Goal: Task Accomplishment & Management: Manage account settings

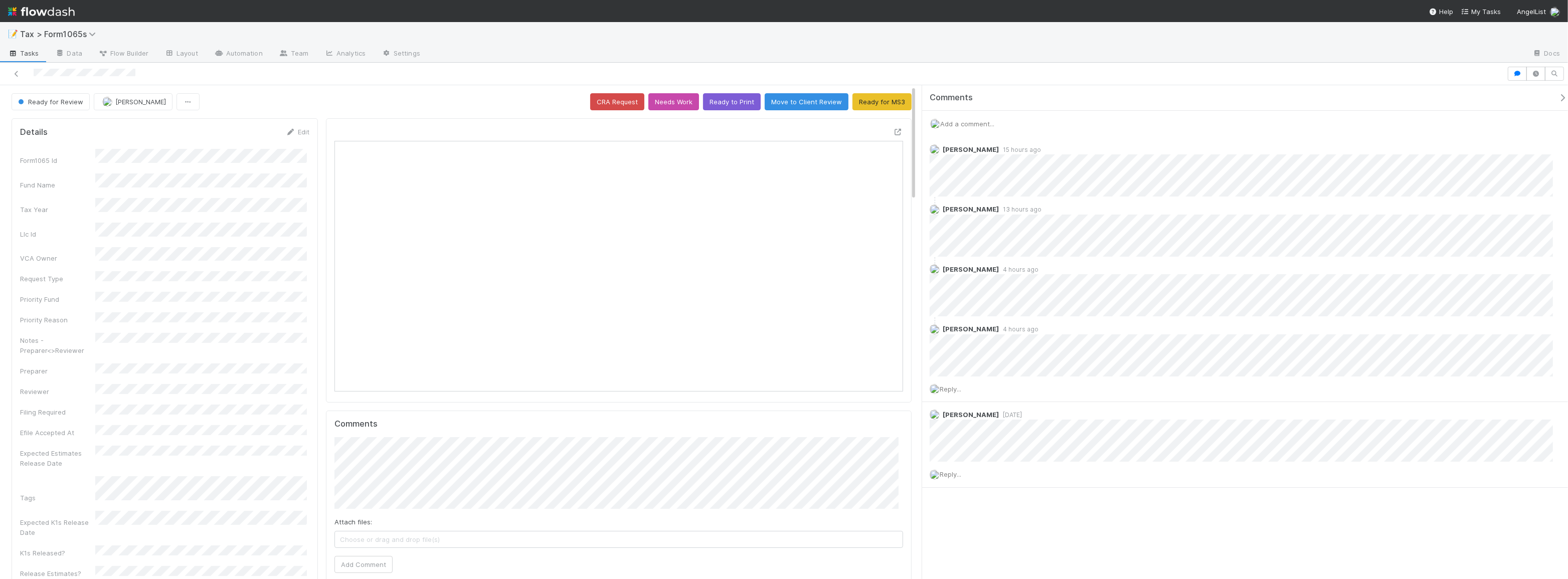
scroll to position [197, 557]
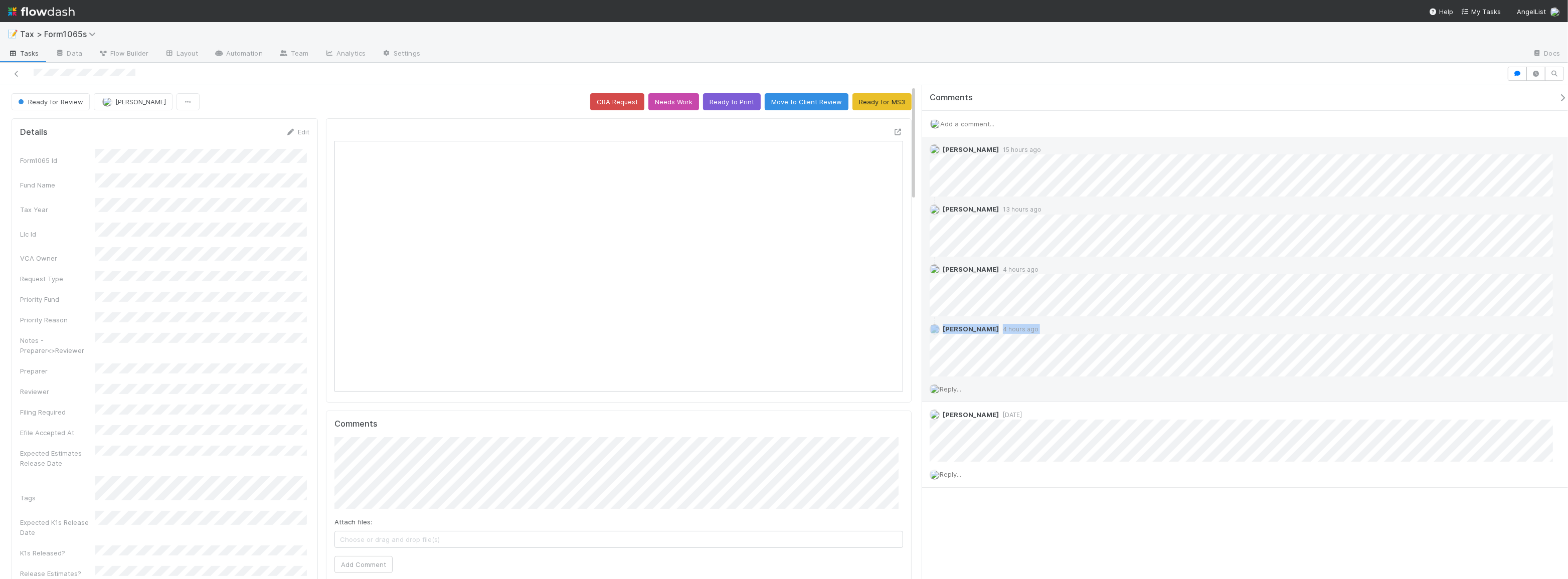
click at [1197, 346] on div "Moein Zandi 13 hours ago Helen Vo 4 hours ago Helen Vo 4 hours ago" at bounding box center [1245, 286] width 645 height 180
click at [955, 386] on span "Reply..." at bounding box center [950, 389] width 21 height 8
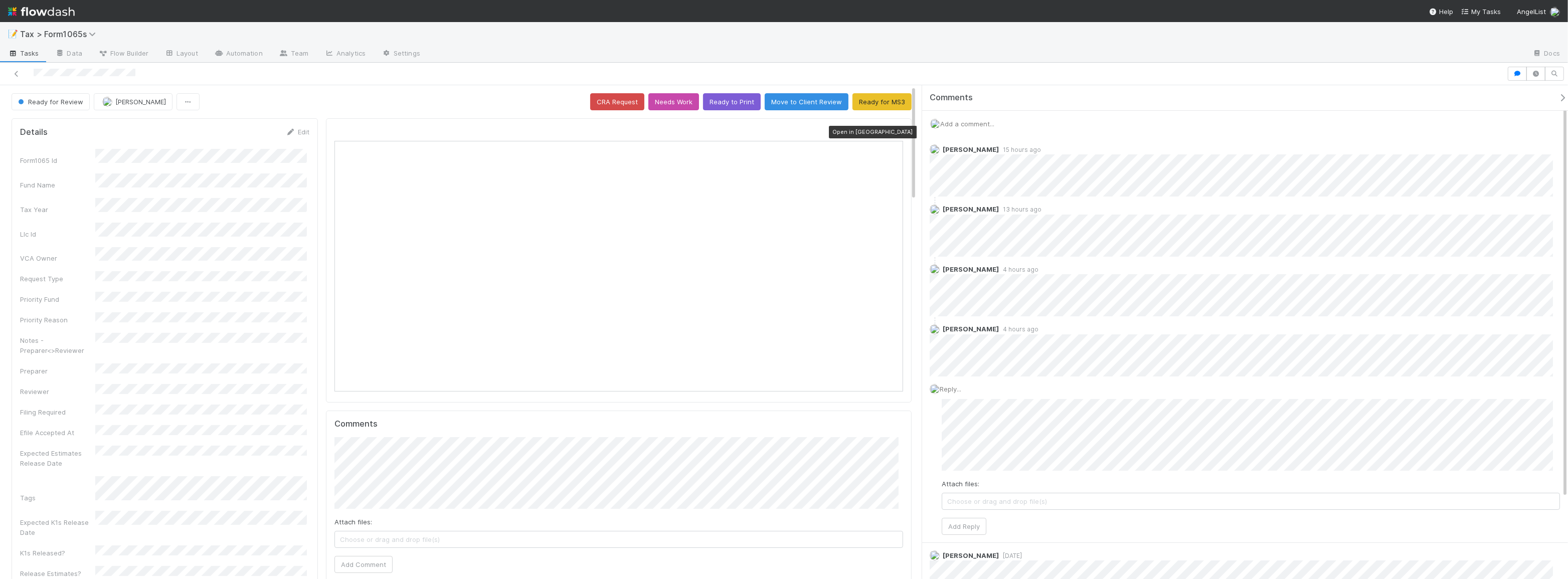
click at [895, 132] on icon at bounding box center [898, 132] width 10 height 7
click at [984, 435] on span "Helen Vo" at bounding box center [993, 436] width 51 height 8
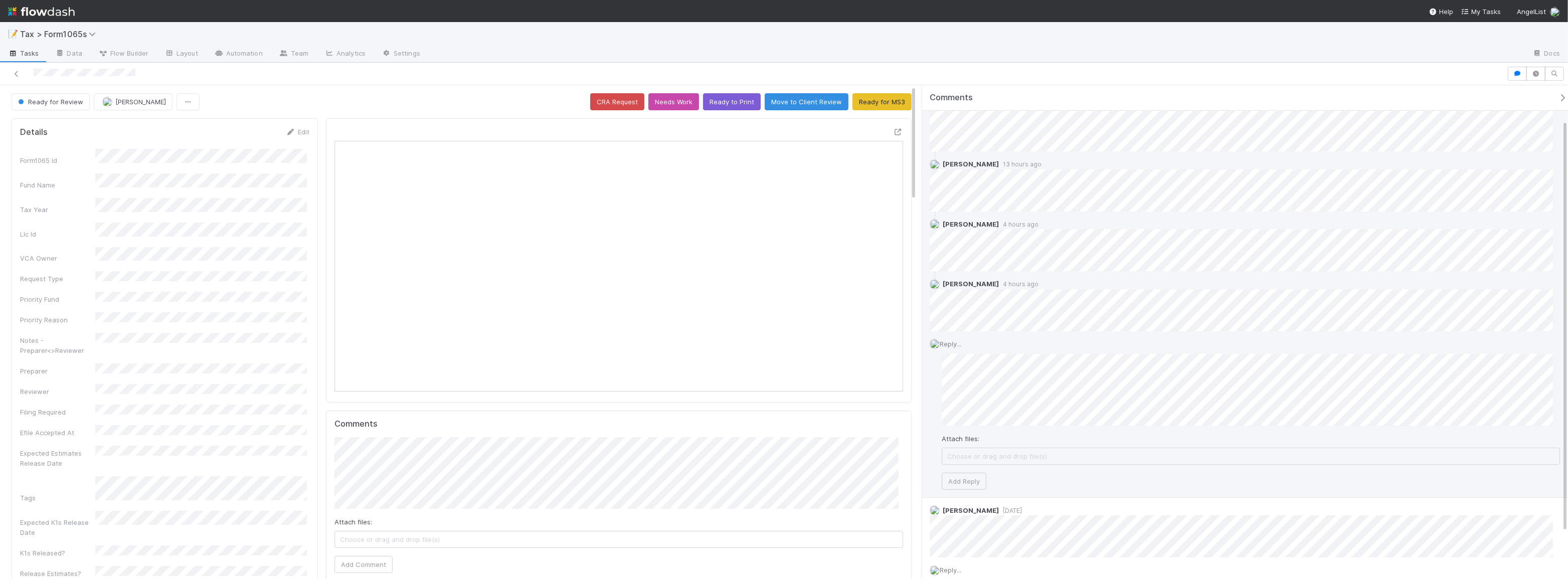
scroll to position [45, 0]
click at [970, 485] on button "Add Reply" at bounding box center [964, 482] width 44 height 17
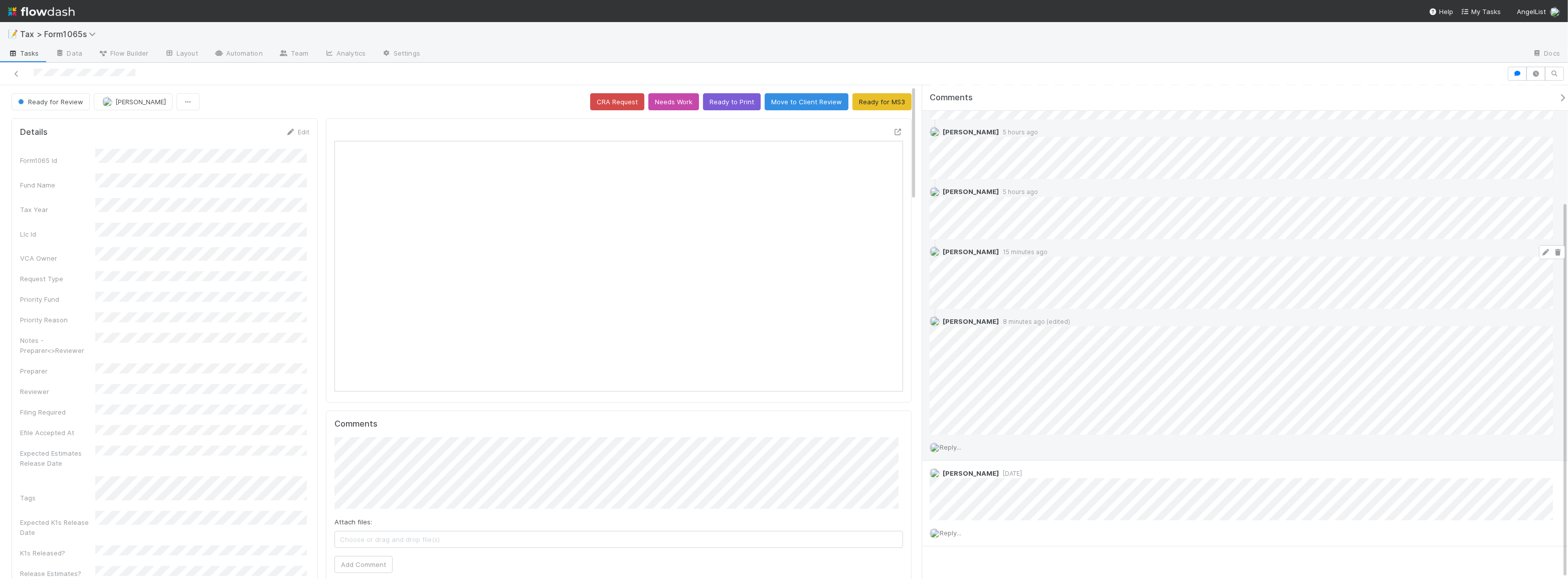
scroll to position [152, 0]
click at [960, 436] on div "Reply..." at bounding box center [1245, 433] width 645 height 25
click at [957, 432] on span "Reply..." at bounding box center [950, 433] width 21 height 8
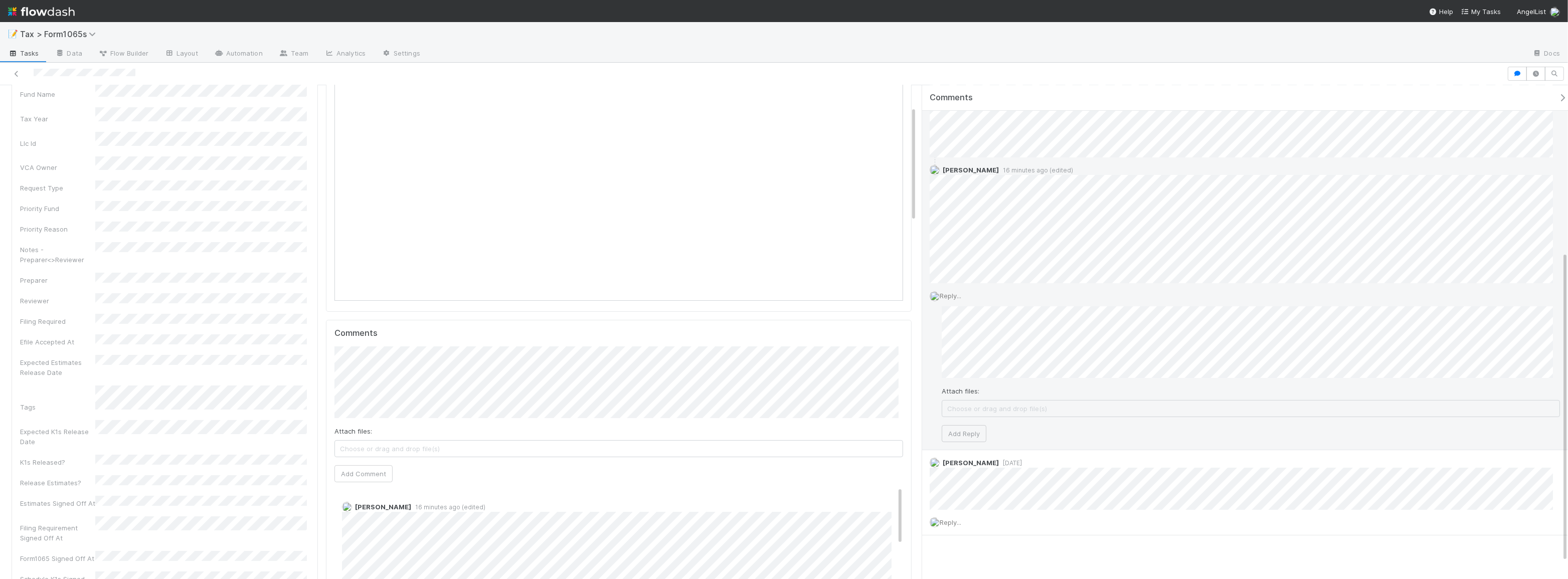
scroll to position [292, 0]
click at [978, 427] on button "Add Reply" at bounding box center [964, 430] width 44 height 17
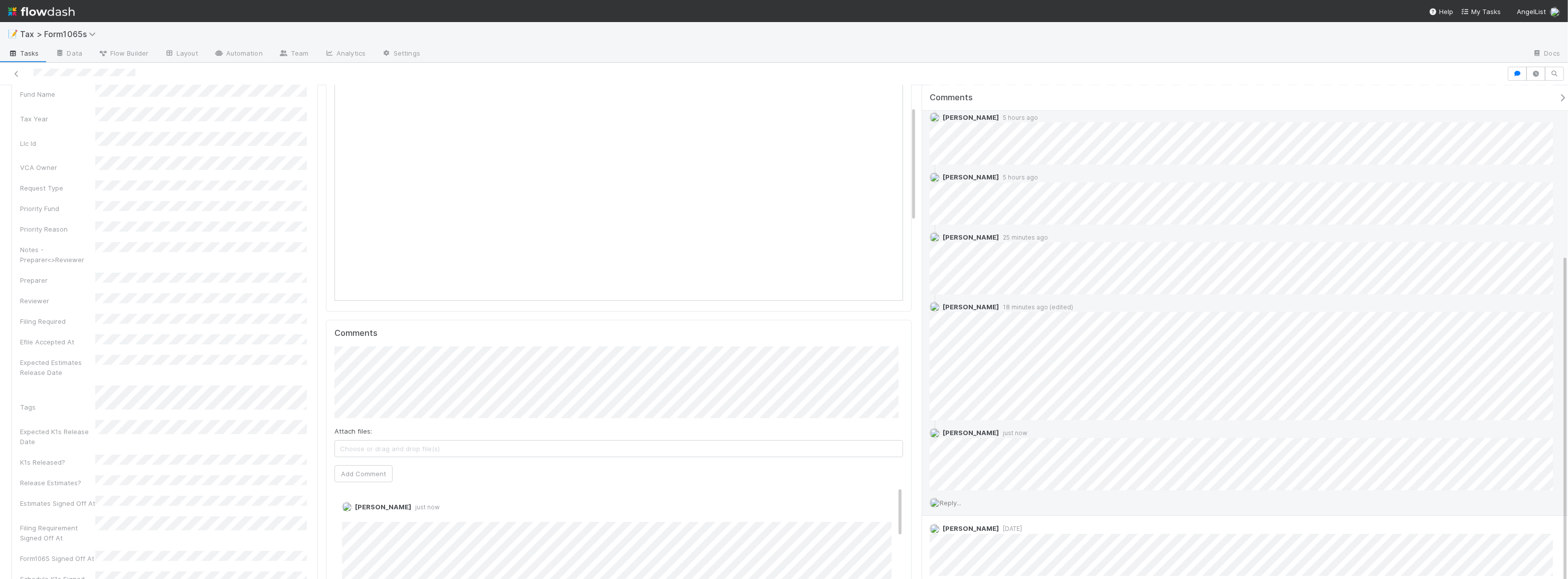
scroll to position [222, 0]
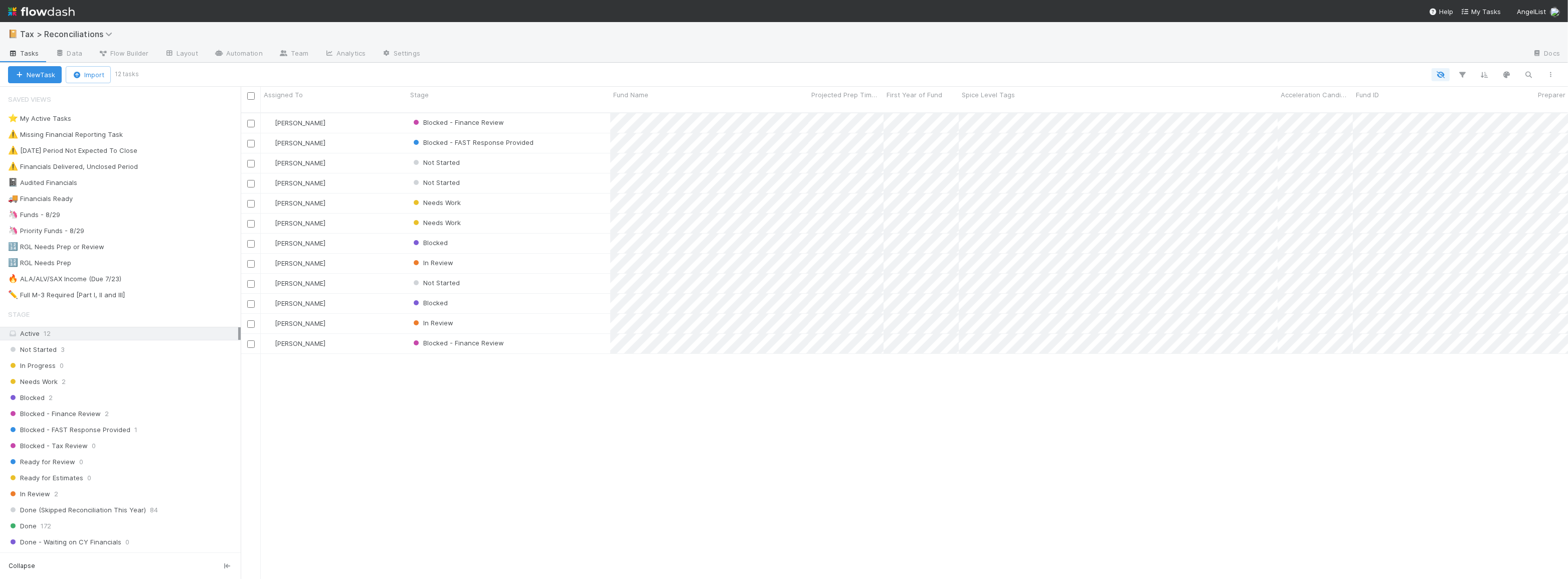
scroll to position [468, 1320]
click at [49, 217] on div "🦄 Funds - 8/29" at bounding box center [34, 215] width 52 height 13
click at [868, 392] on div "Blake Hall Needs Work 3 1 1 30 1/28/25, 8:46:32 AM 8/18/25, 6:27:36 AM 6 Don Wa…" at bounding box center [904, 350] width 1328 height 474
click at [777, 425] on div "Blake Hall Needs Work 3 1 1 30 1/28/25, 8:46:32 AM 8/18/25, 6:27:36 AM 6 Don Wa…" at bounding box center [904, 350] width 1328 height 474
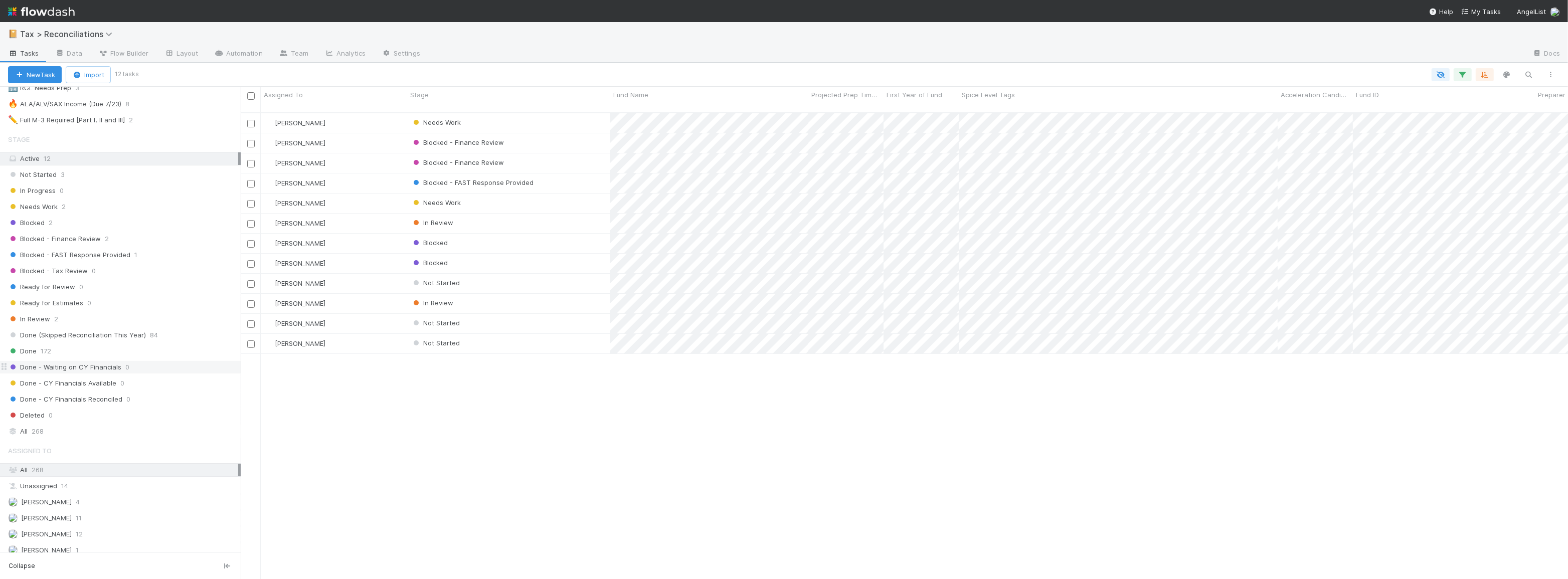
scroll to position [182, 0]
click at [145, 419] on div "All 268" at bounding box center [123, 424] width 230 height 13
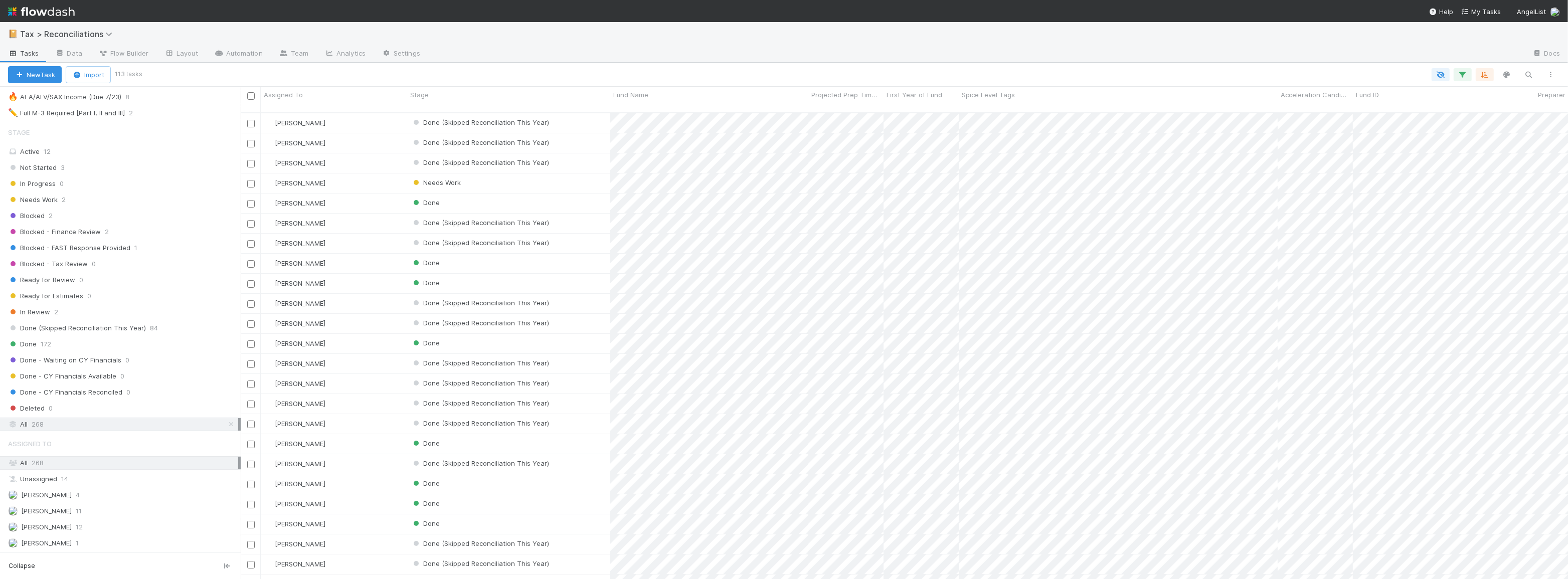
scroll to position [468, 1320]
click at [1463, 77] on icon "button" at bounding box center [1463, 74] width 10 height 9
click at [1193, 141] on link "And.." at bounding box center [1180, 144] width 32 height 15
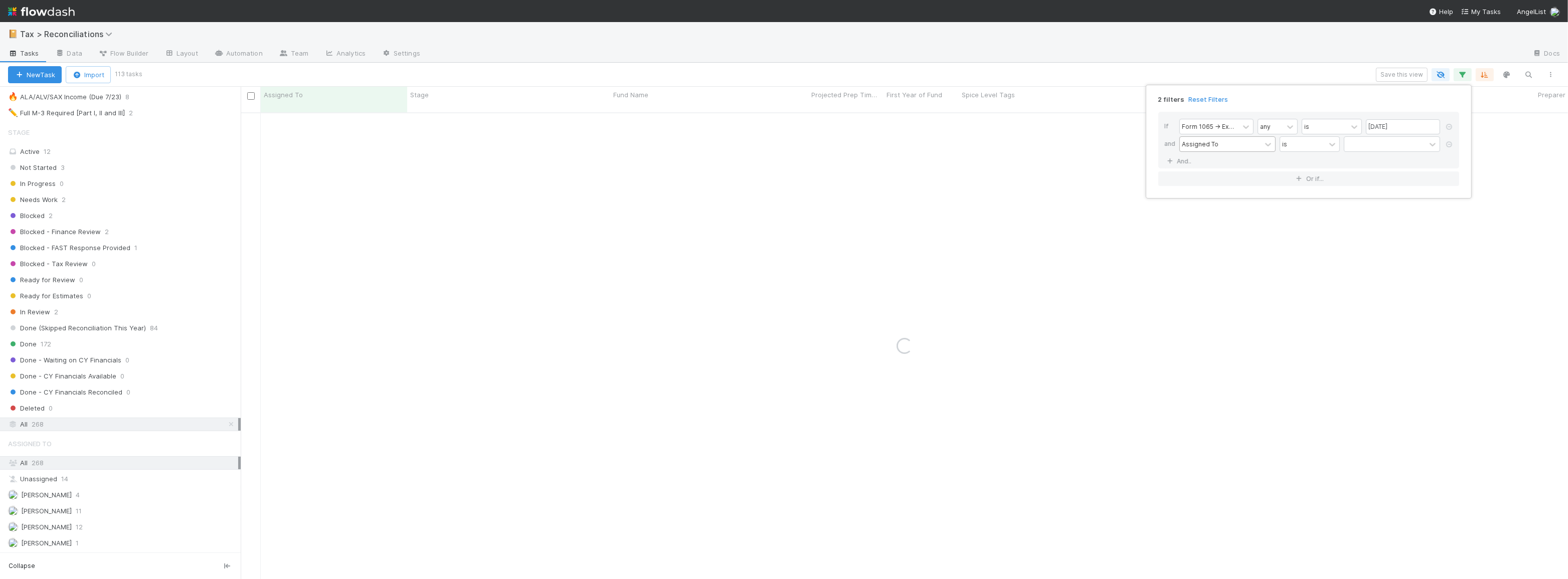
click at [1204, 146] on div "Assigned To" at bounding box center [1200, 144] width 37 height 9
type input "f"
type input "au"
click at [1259, 164] on div "Financials Audited?" at bounding box center [1228, 166] width 96 height 17
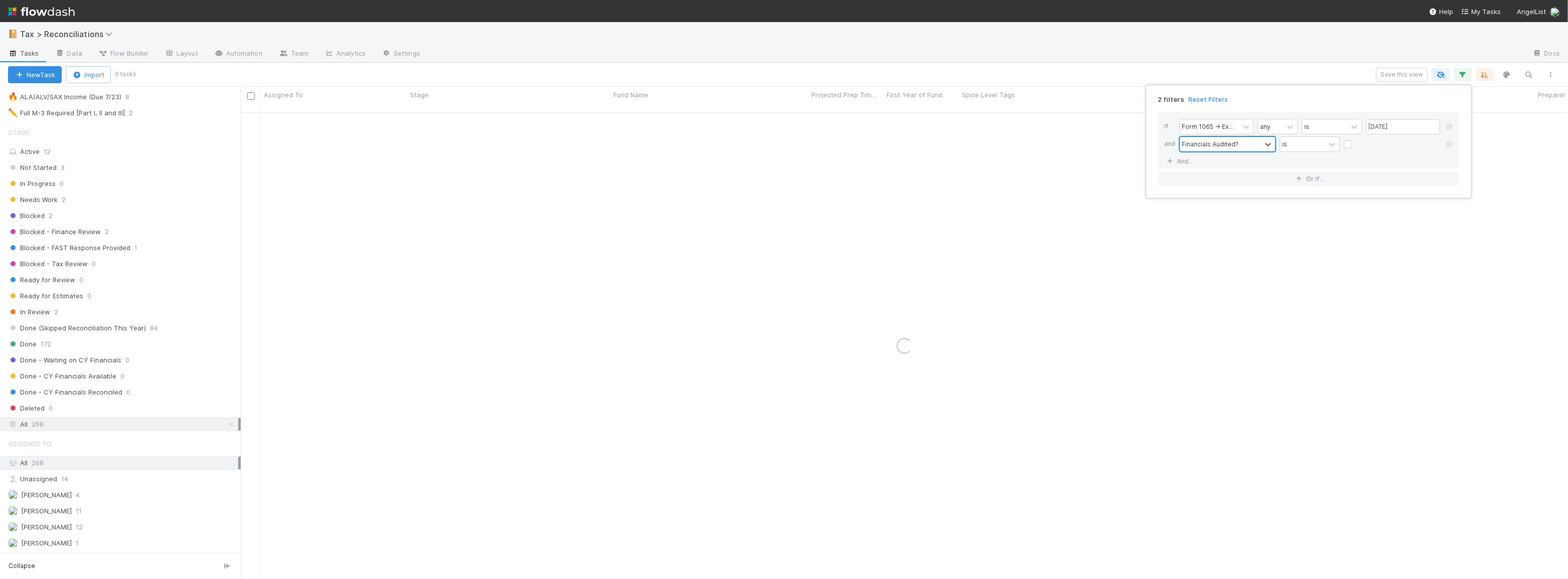
click at [1356, 139] on label at bounding box center [1356, 139] width 0 height 0
click at [1349, 144] on input "checkbox" at bounding box center [1348, 147] width 8 height 15
checkbox input "true"
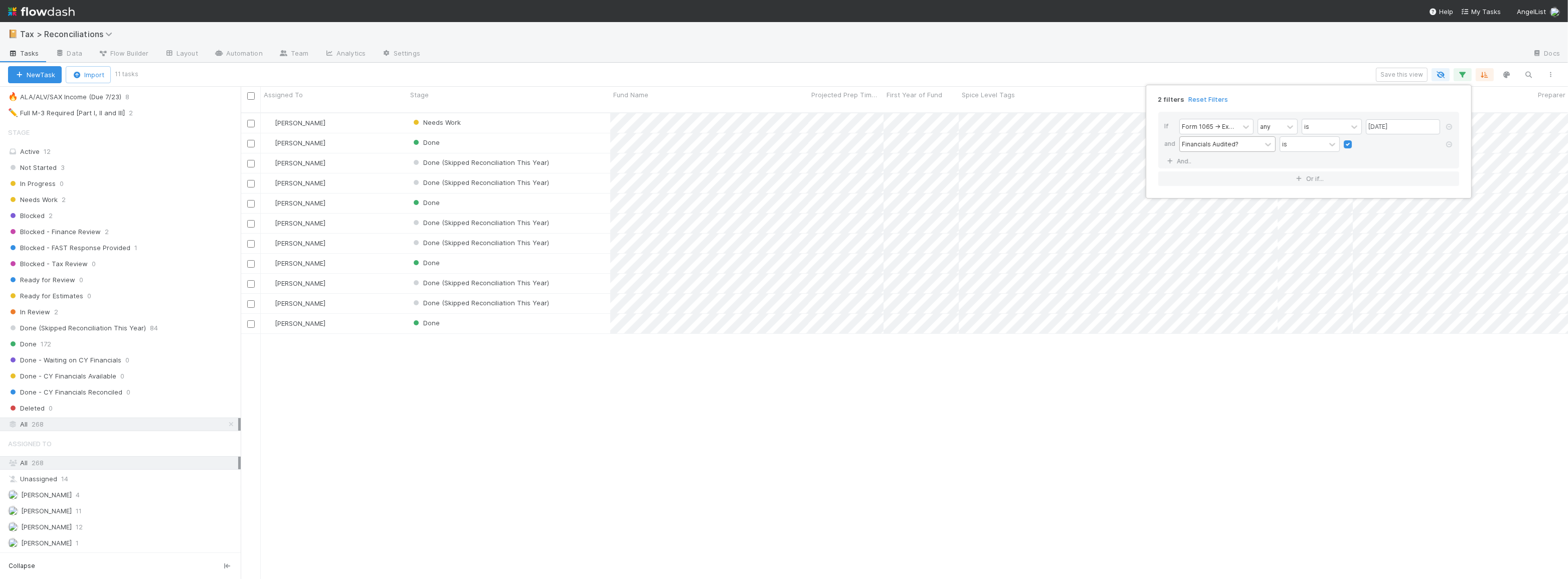
click at [1000, 68] on div "2 filters Reset Filters If Form 1065 -> Expected K1s Release Date any is 08/29/…" at bounding box center [784, 289] width 1568 height 579
click at [226, 421] on icon at bounding box center [231, 424] width 10 height 7
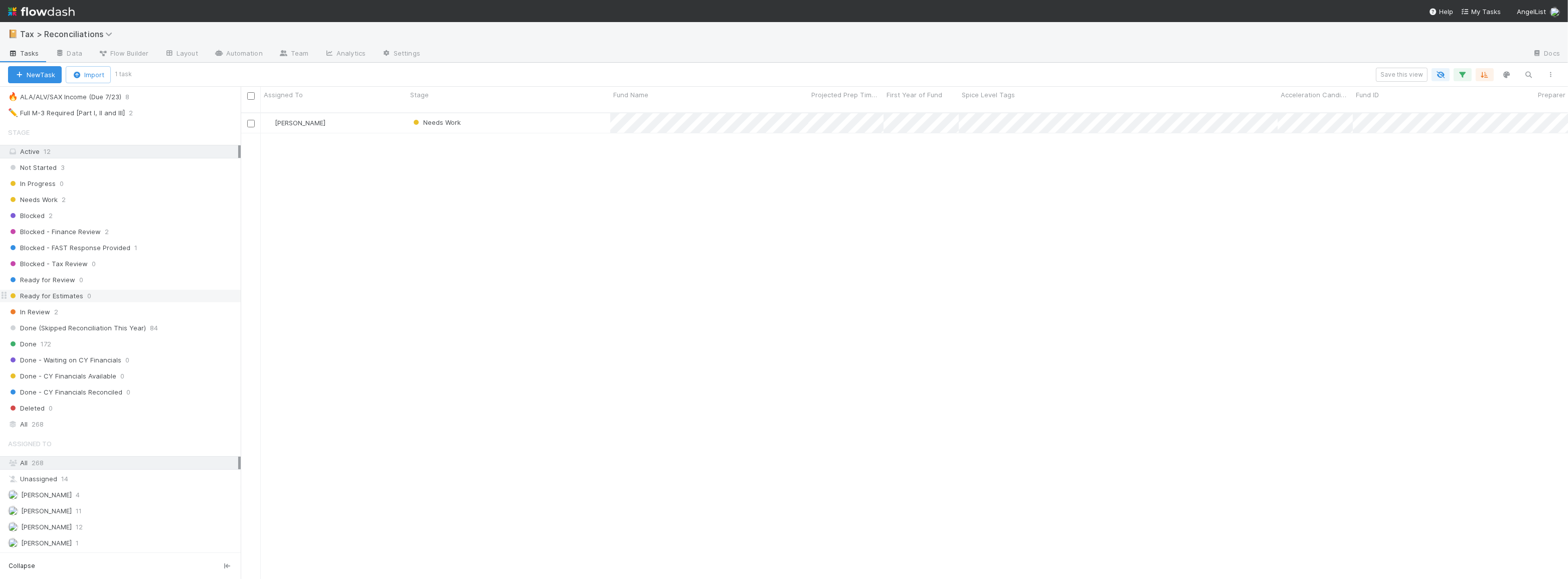
scroll to position [468, 1320]
click at [1461, 71] on icon "button" at bounding box center [1463, 74] width 10 height 9
click at [1449, 144] on icon at bounding box center [1449, 144] width 10 height 6
click at [1028, 70] on div "1 filter Reset Filters If Form 1065 -> Expected K1s Release Date any is 08/29/2…" at bounding box center [784, 289] width 1568 height 579
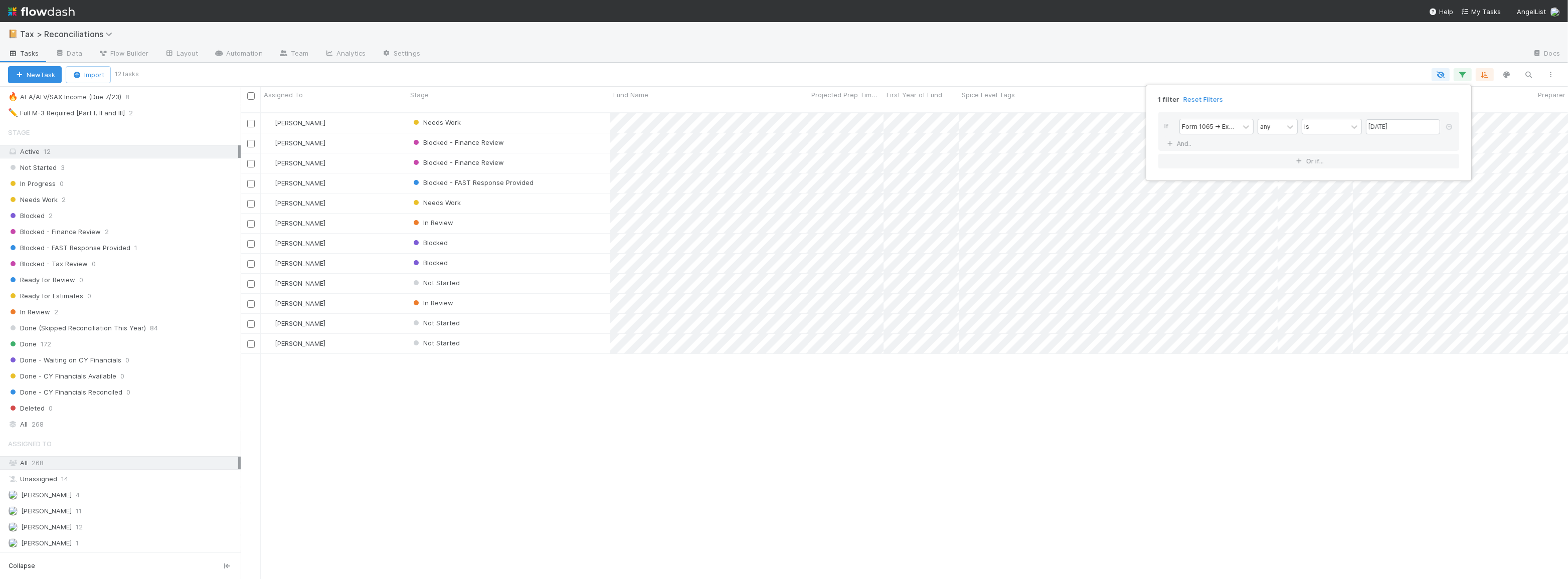
scroll to position [468, 1320]
click at [403, 465] on div "1 filter Reset Filters If Form 1065 -> Expected K1s Release Date any is 08/29/2…" at bounding box center [784, 289] width 1568 height 579
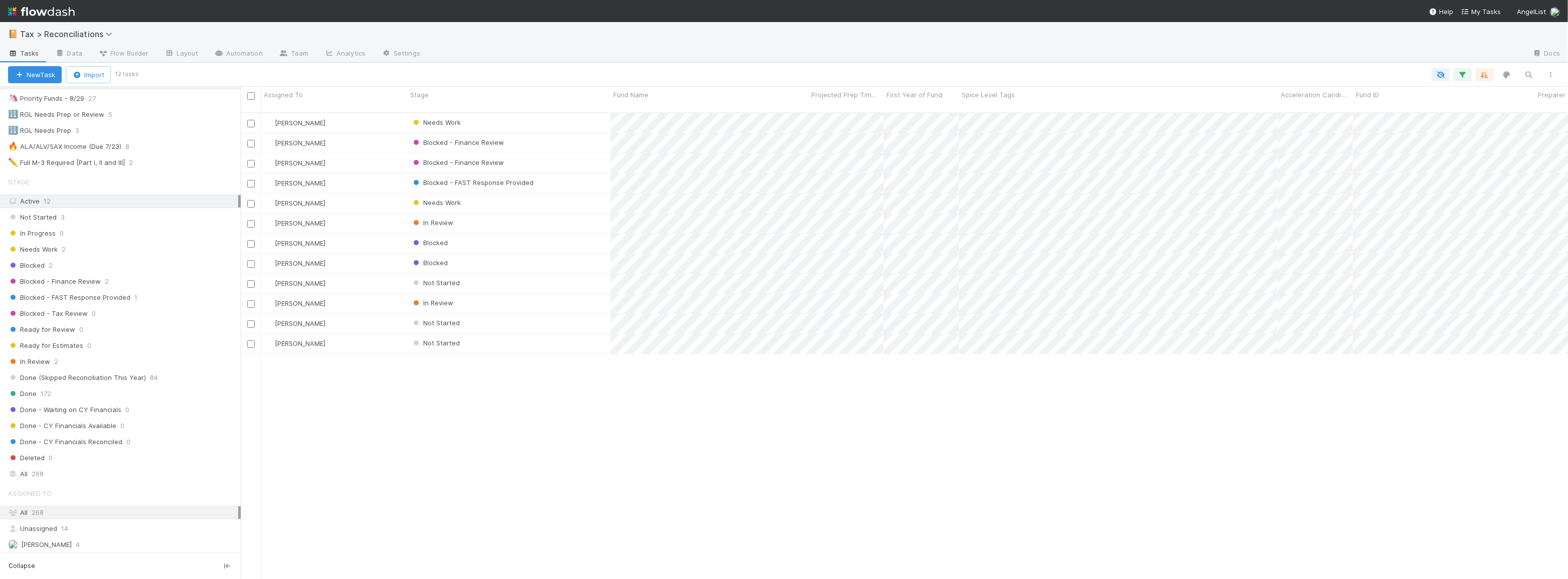
scroll to position [0, 0]
click at [1038, 460] on div "Blake Hall Needs Work 3 1 1 30 1/28/25, 8:46:32 AM 8/18/25, 6:27:36 AM 6 Don Wa…" at bounding box center [904, 350] width 1328 height 474
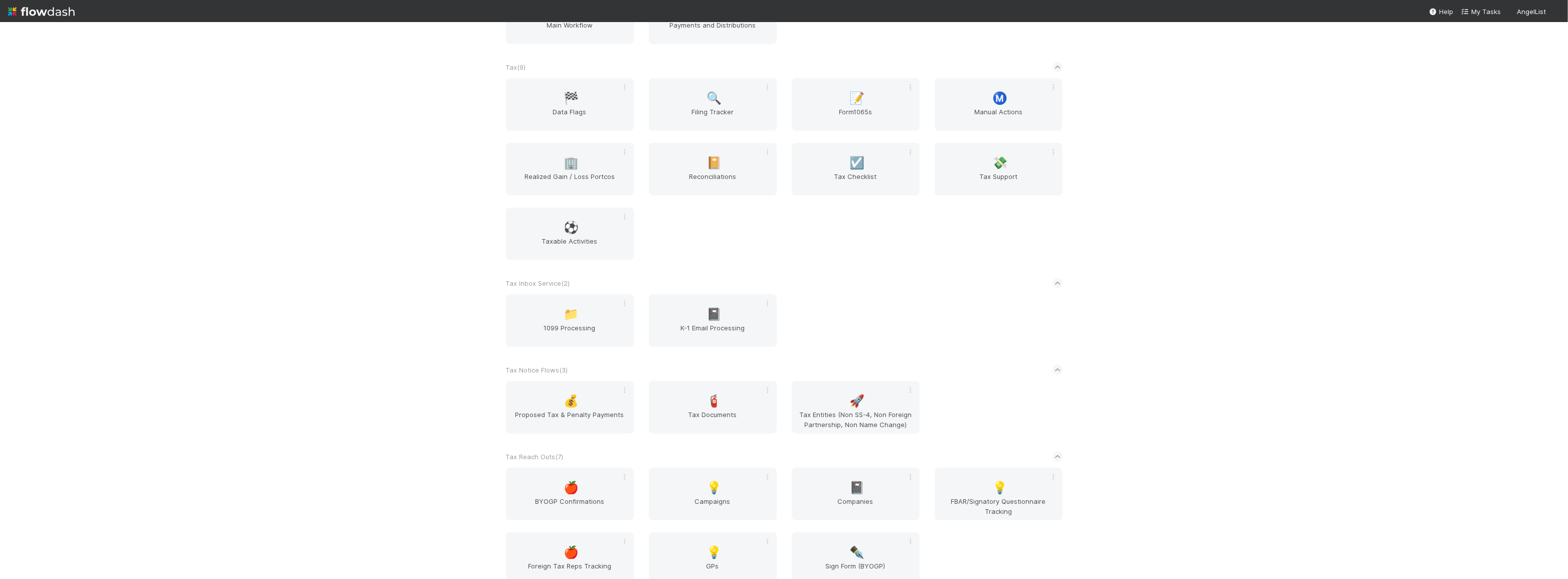
scroll to position [859, 0]
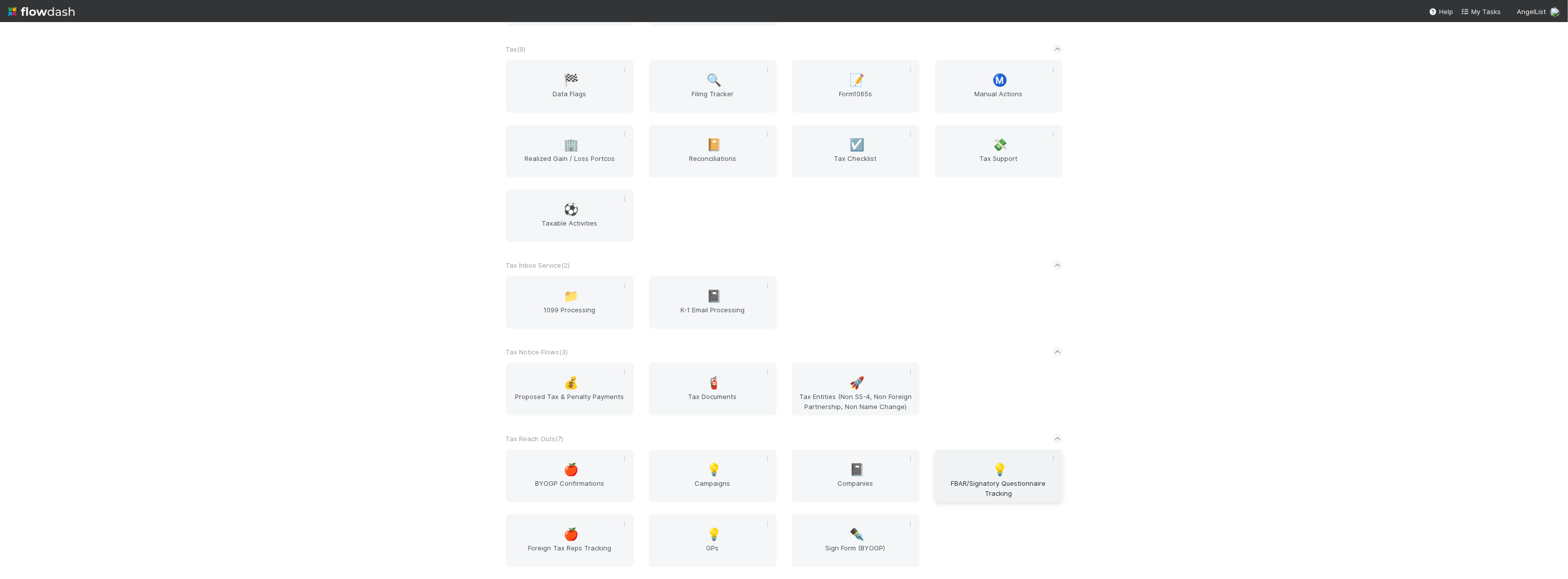
click at [992, 469] on span "💡" at bounding box center [999, 469] width 15 height 13
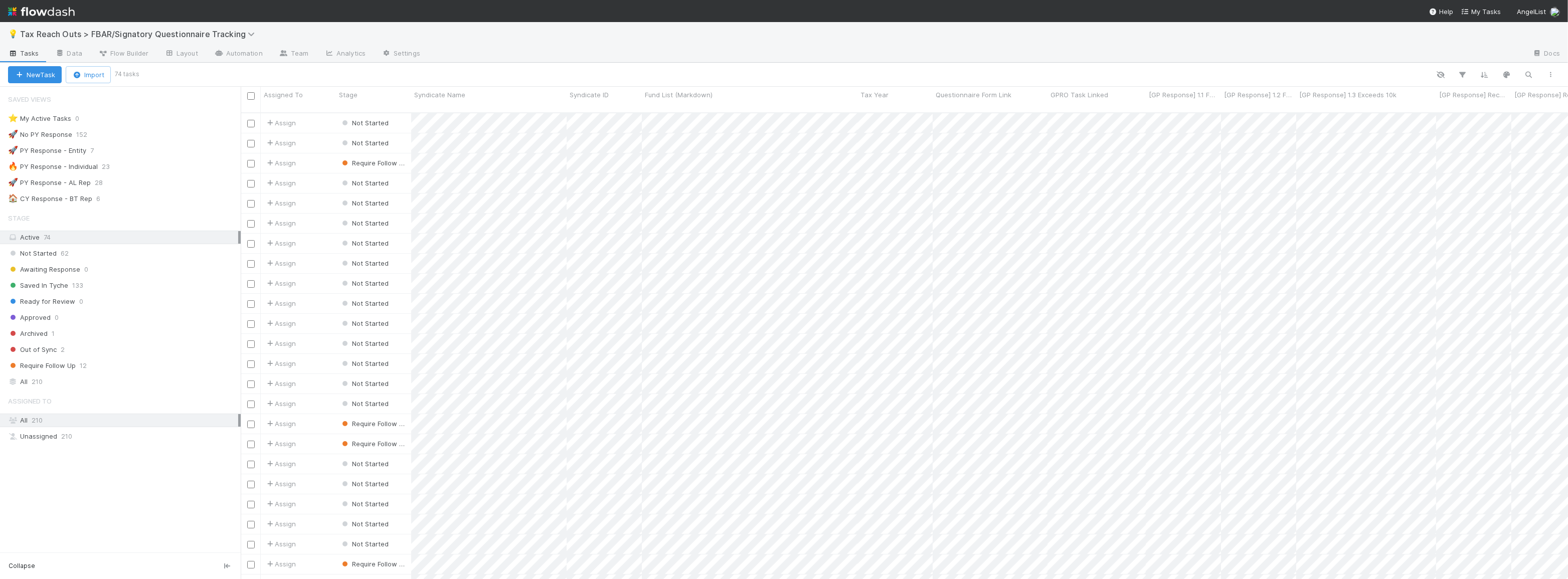
scroll to position [468, 1320]
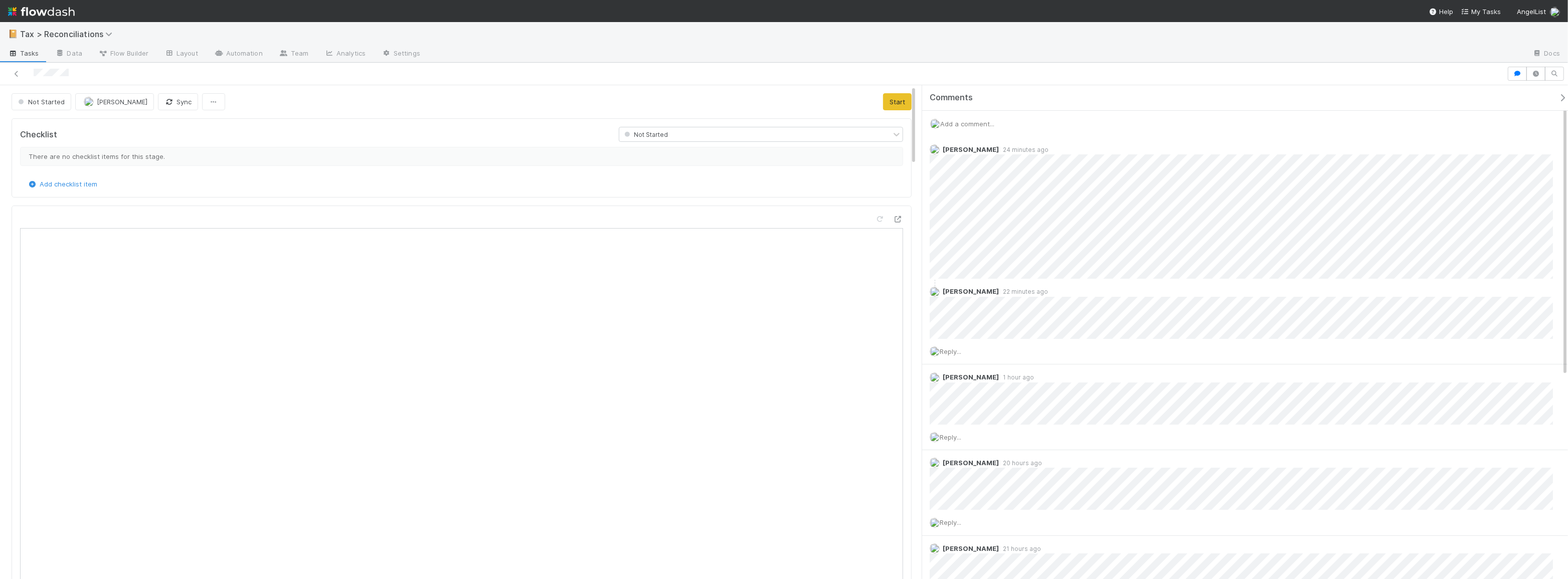
scroll to position [197, 419]
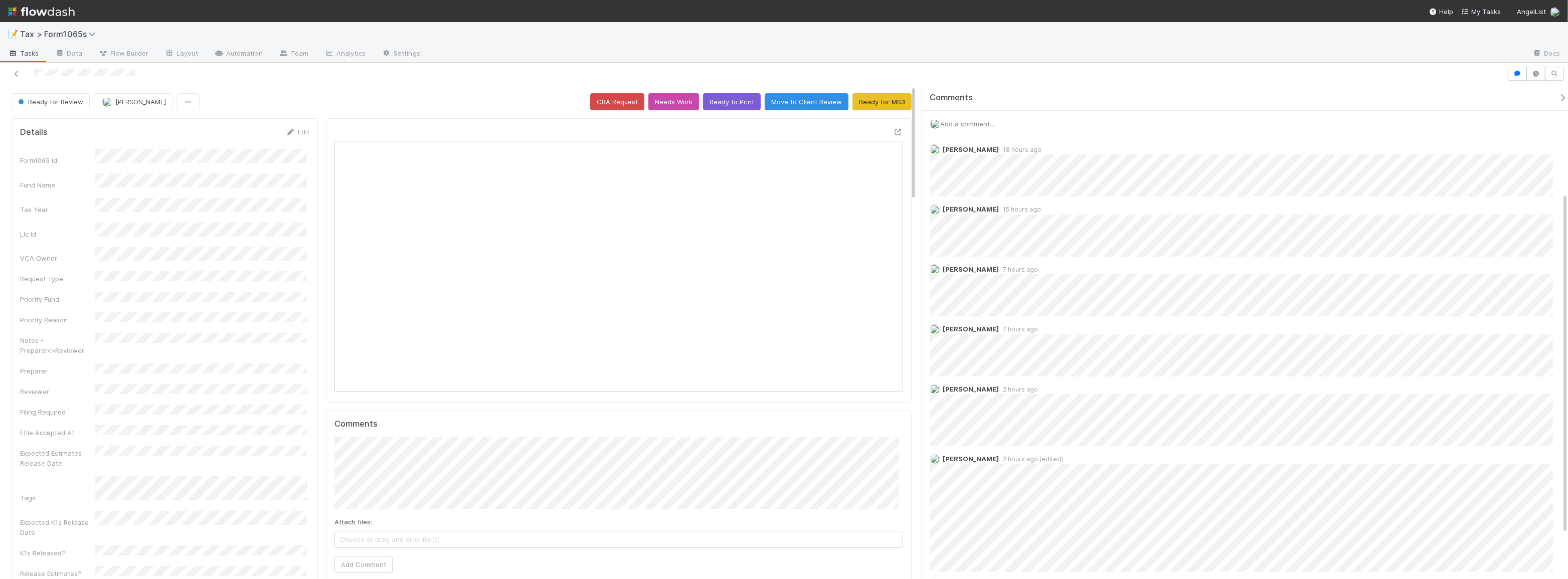
scroll to position [221, 0]
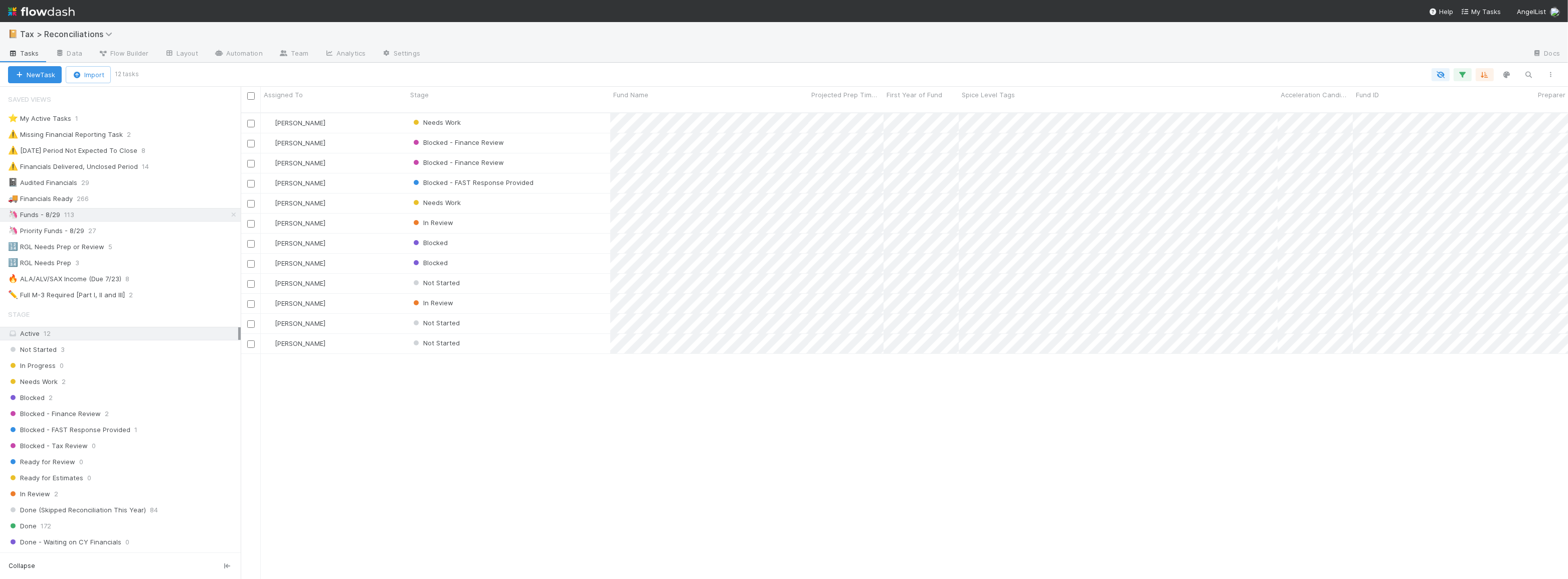
scroll to position [468, 1320]
click at [525, 422] on div "Blake Hall Needs Work 3 1 1 30 1/28/25, 8:46:32 AM 8/18/25, 6:27:36 AM 6 Don Wa…" at bounding box center [904, 350] width 1328 height 474
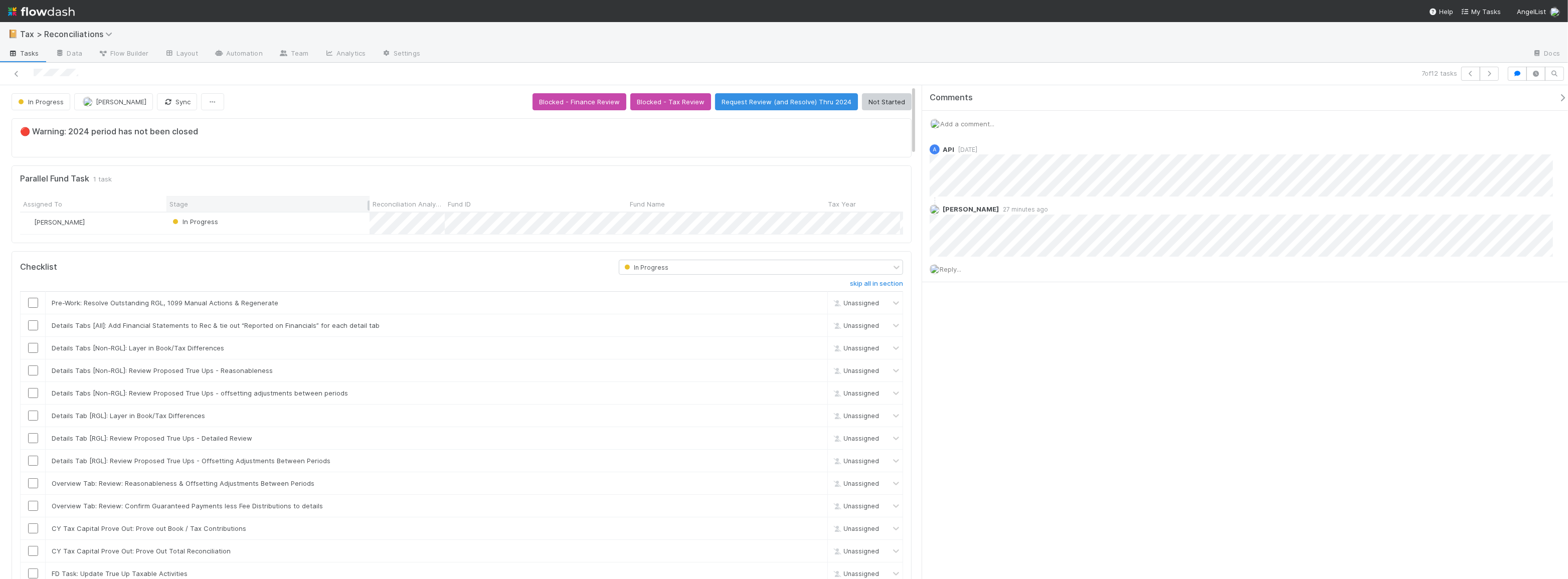
scroll to position [197, 869]
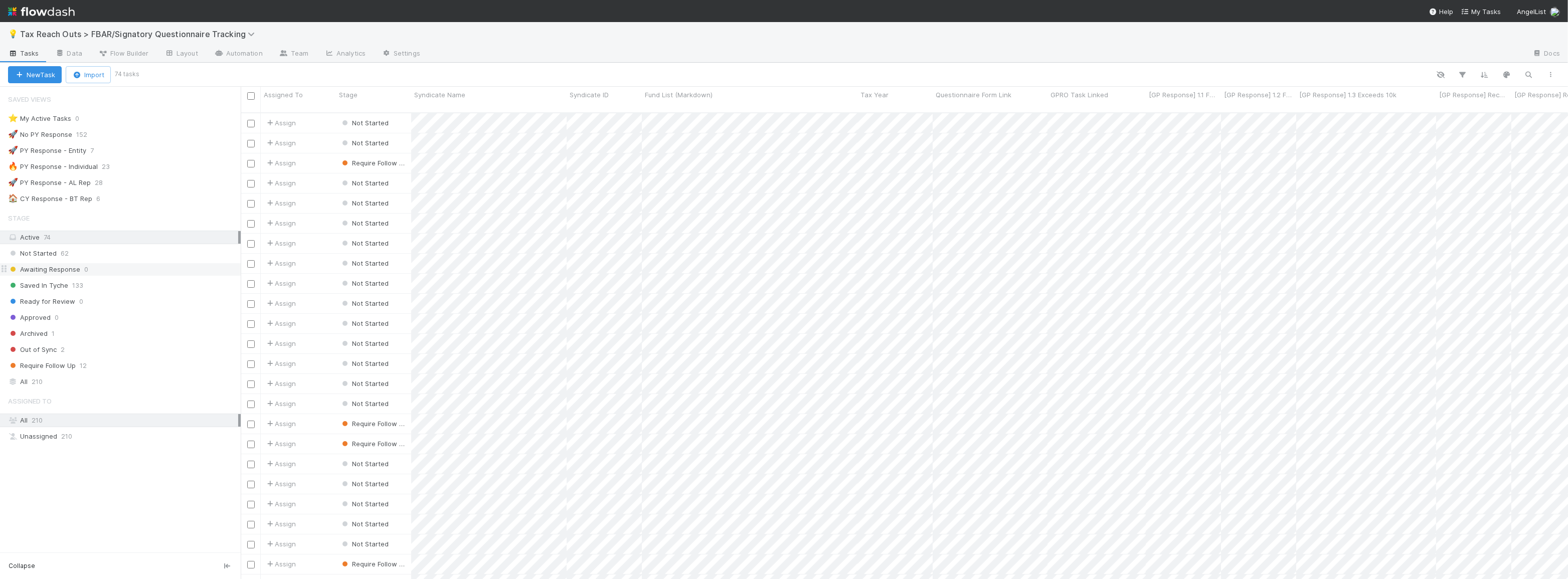
scroll to position [468, 1320]
click at [138, 251] on div "Not Started 62" at bounding box center [124, 253] width 233 height 13
click at [149, 384] on div "All 210" at bounding box center [123, 382] width 230 height 13
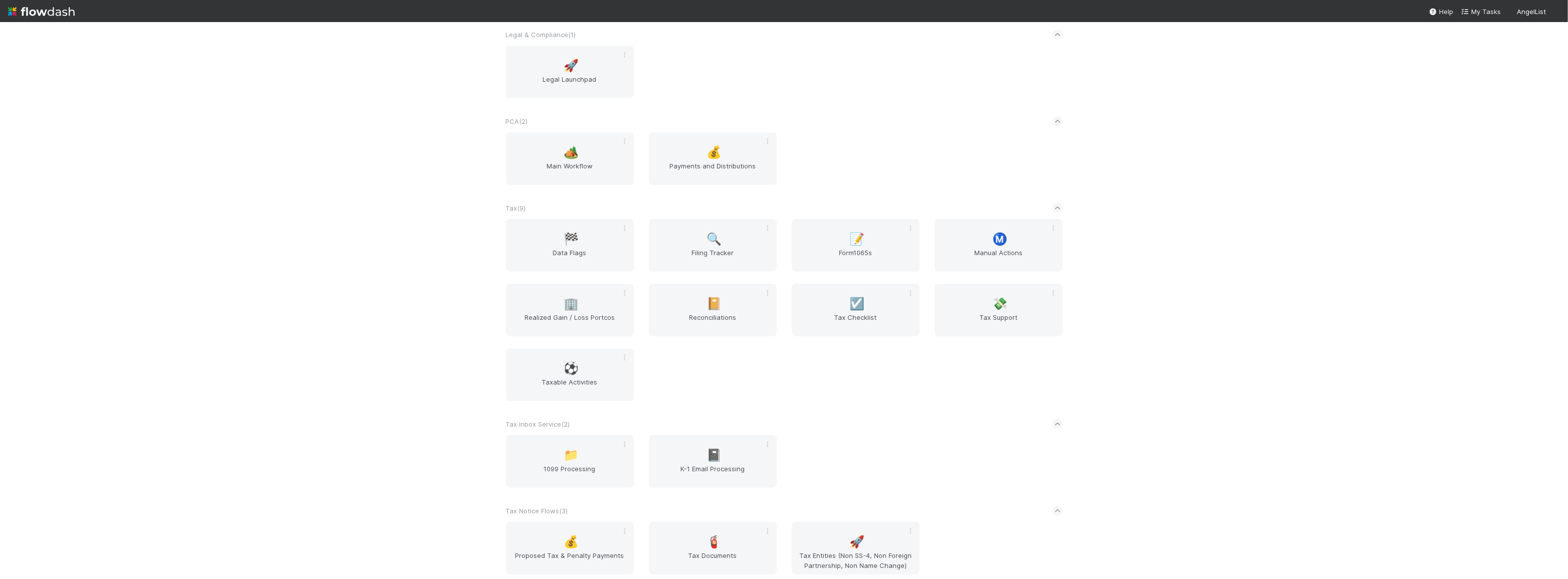
scroll to position [821, 0]
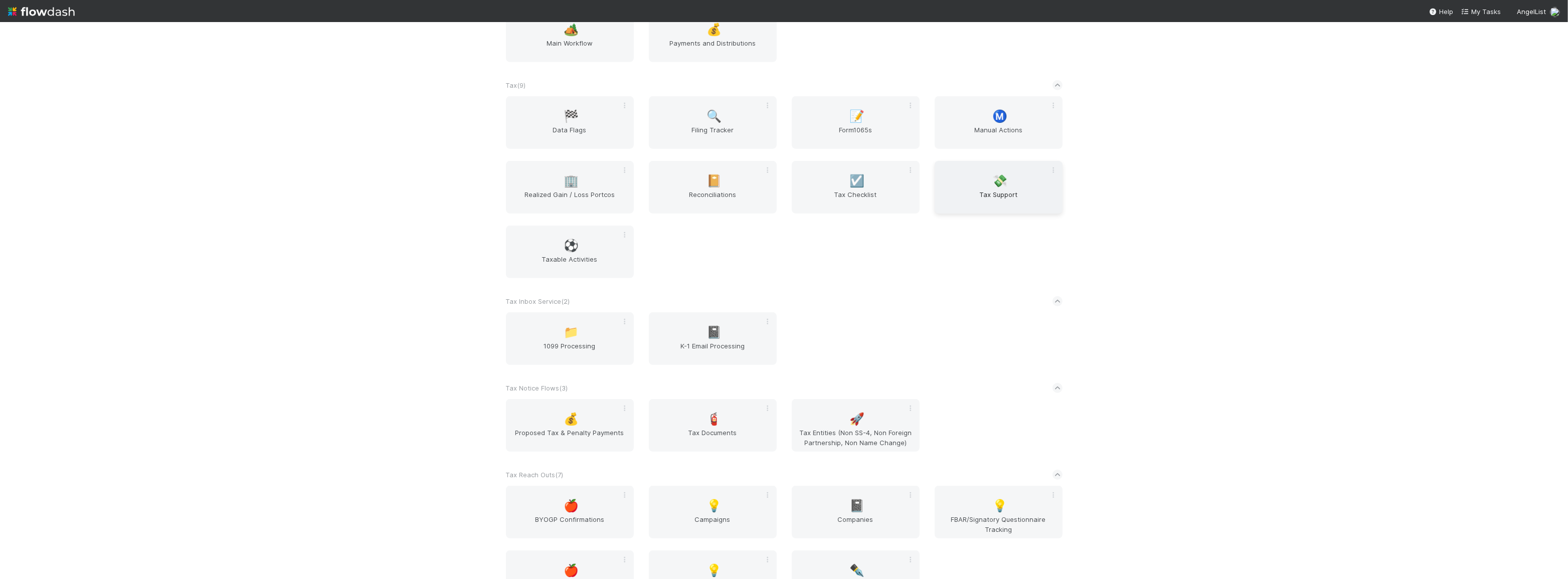
click at [992, 200] on span "Tax Support" at bounding box center [998, 199] width 120 height 20
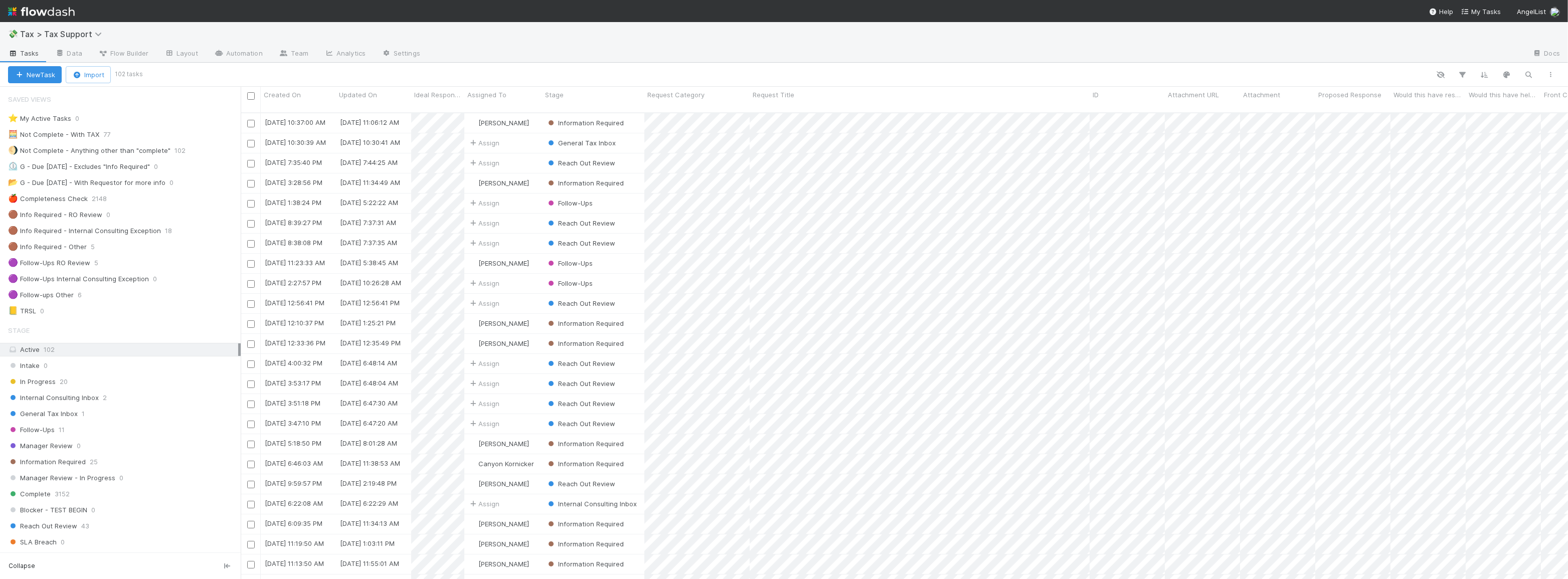
scroll to position [468, 1320]
click at [128, 426] on div "Follow-Ups 11" at bounding box center [124, 430] width 233 height 13
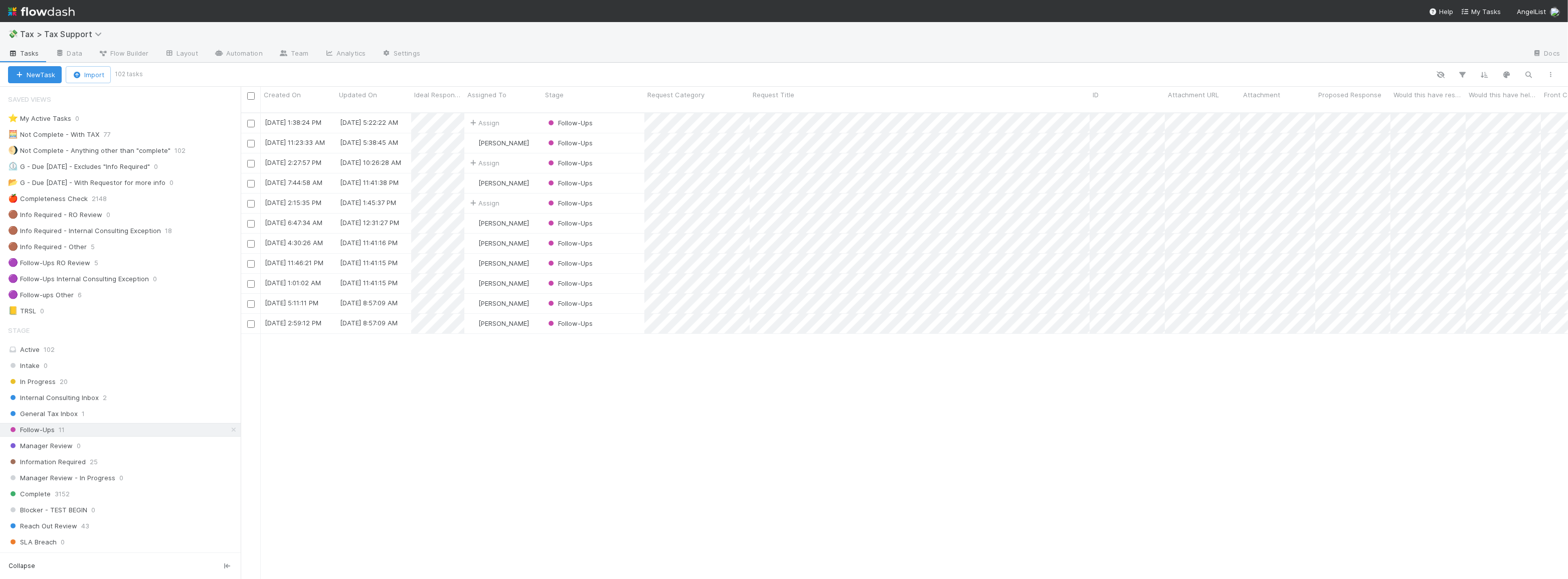
scroll to position [468, 1320]
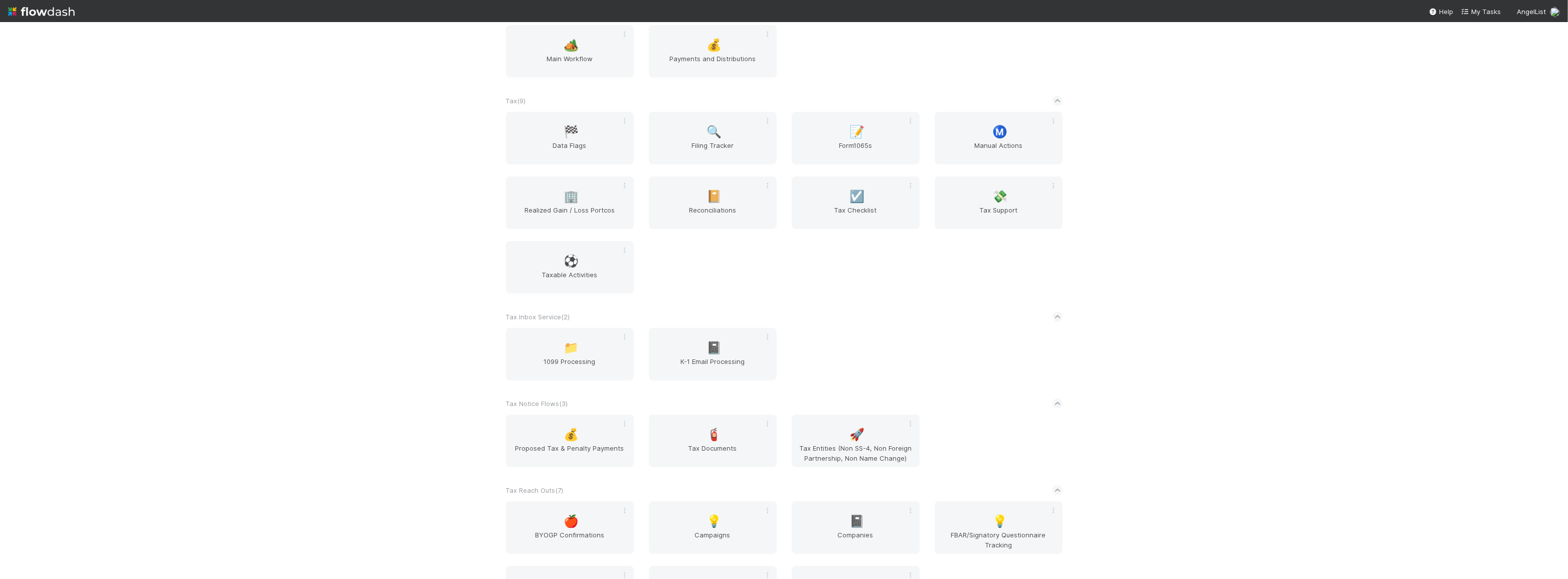
scroll to position [859, 0]
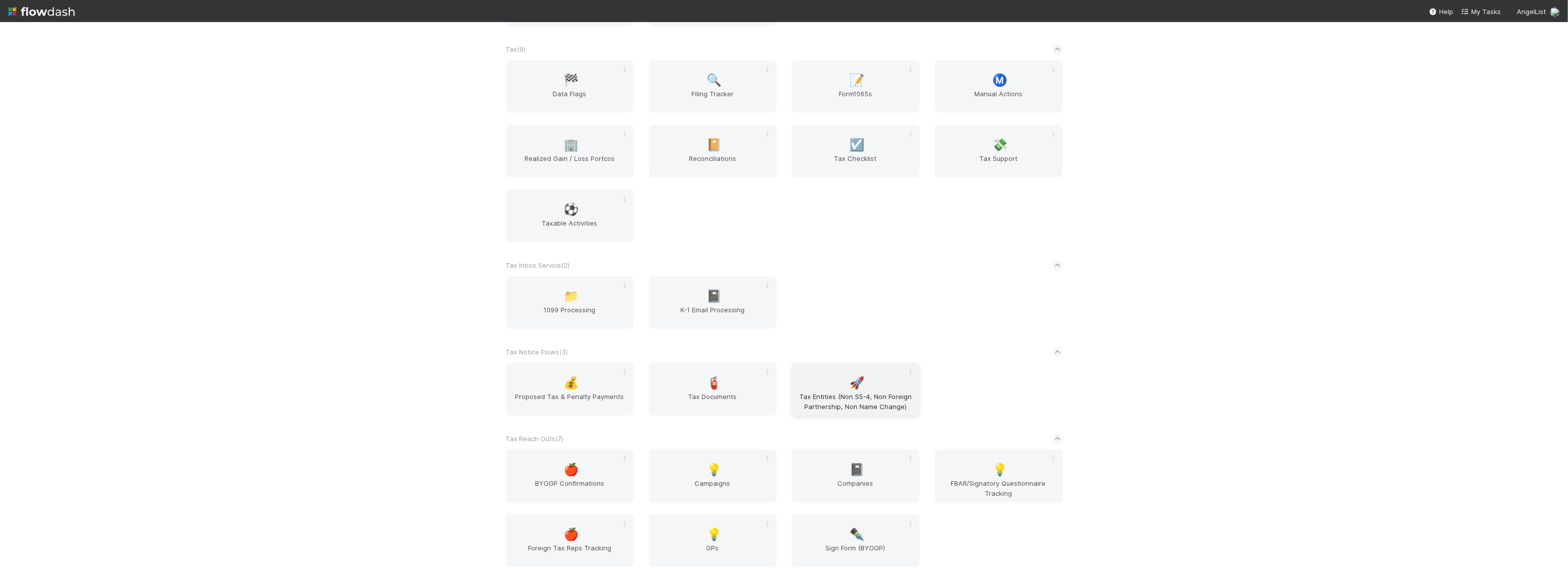
click at [830, 393] on span "Tax Entities (Non SS-4, Non Foreign Partnership, Non Name Change)" at bounding box center [855, 401] width 120 height 20
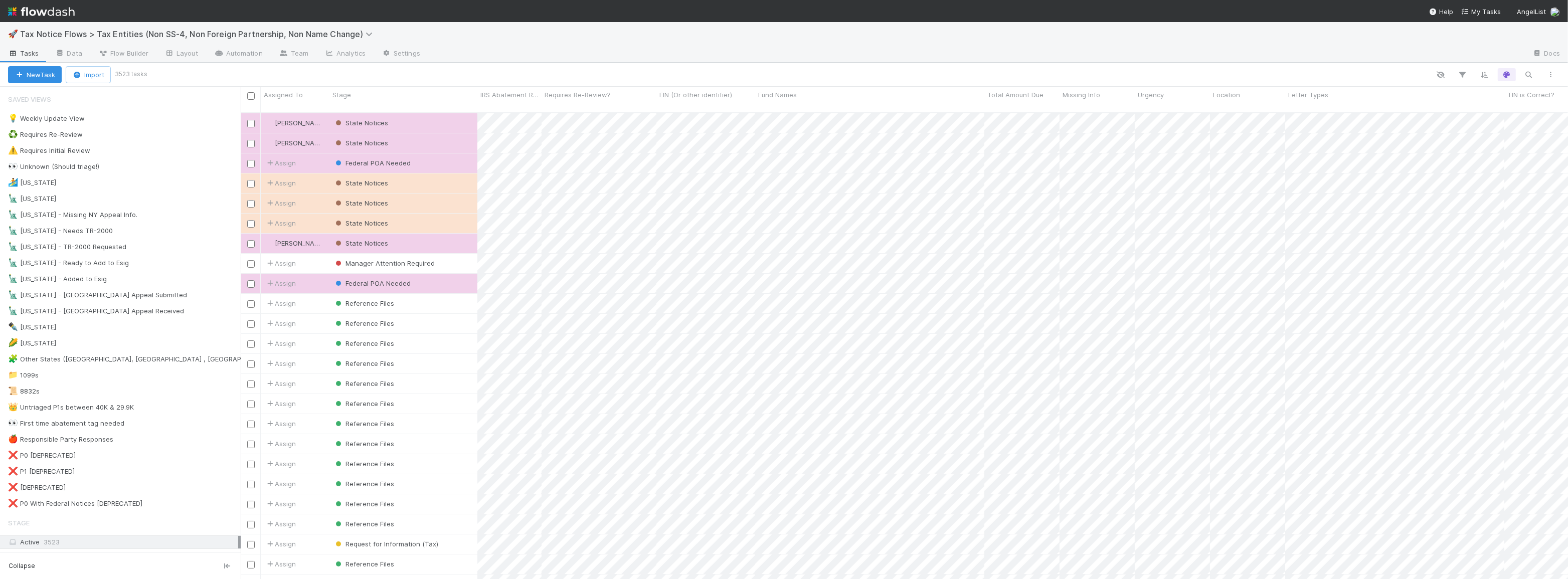
scroll to position [468, 1320]
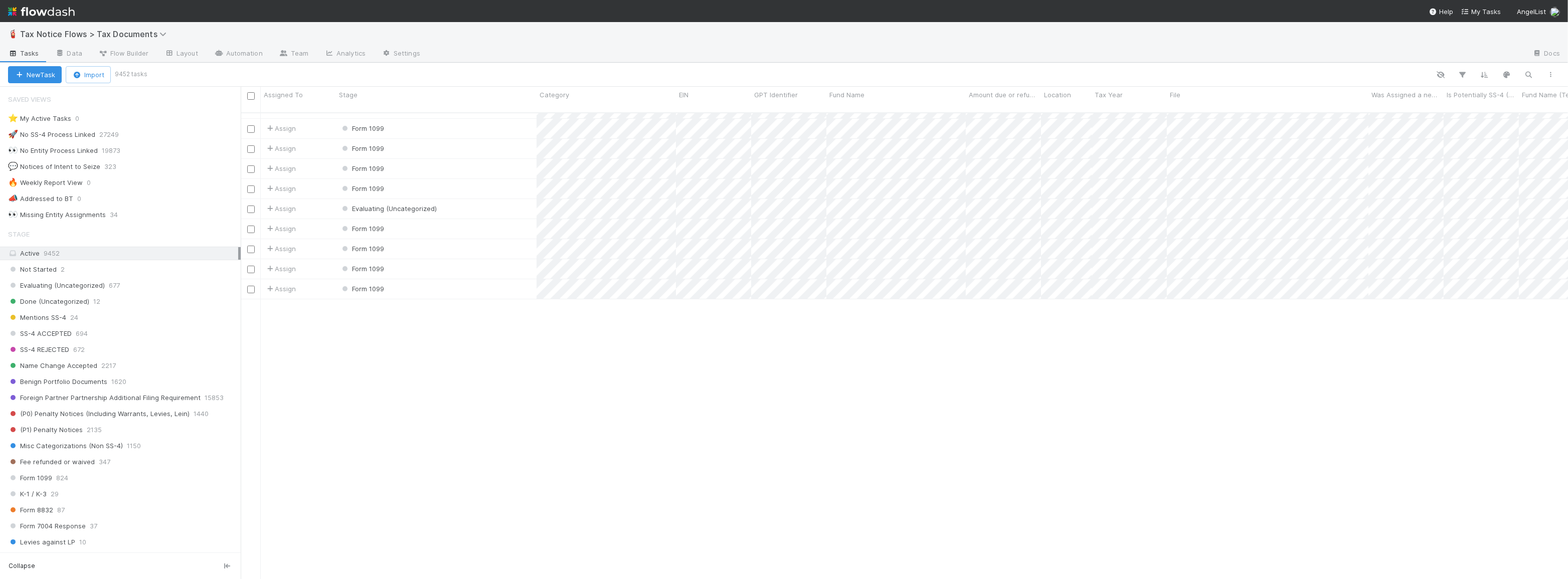
scroll to position [136, 0]
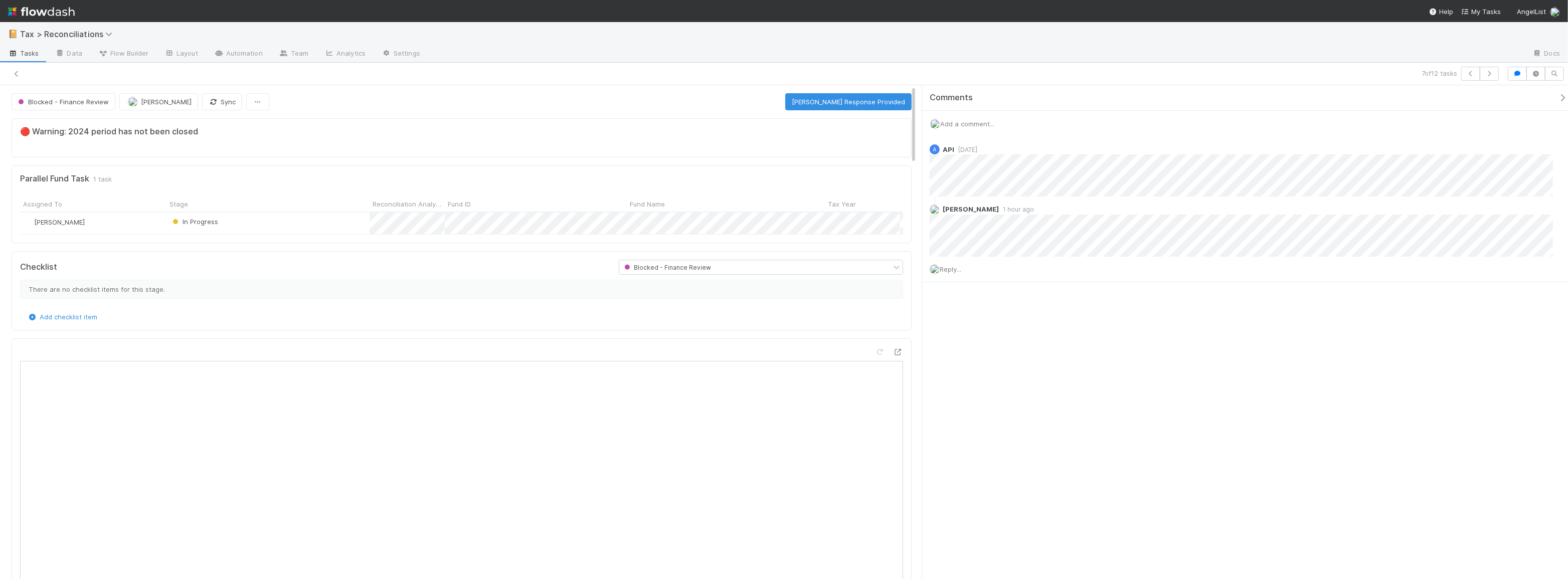
scroll to position [197, 419]
click at [16, 74] on icon at bounding box center [16, 74] width 10 height 7
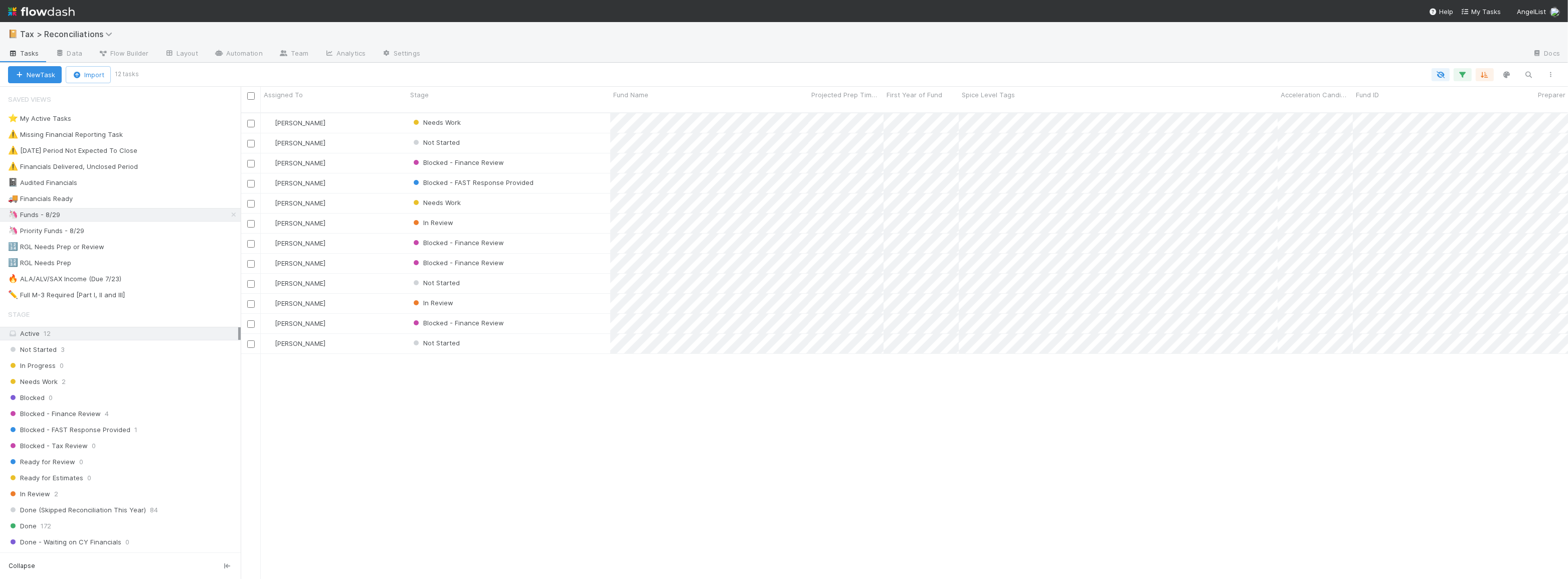
scroll to position [468, 1320]
click at [591, 436] on div "Blake Hall Needs Work 3 1 1 30 1/28/25, 8:46:32 AM 8/18/25, 6:27:36 AM 6 Blake …" at bounding box center [904, 350] width 1328 height 474
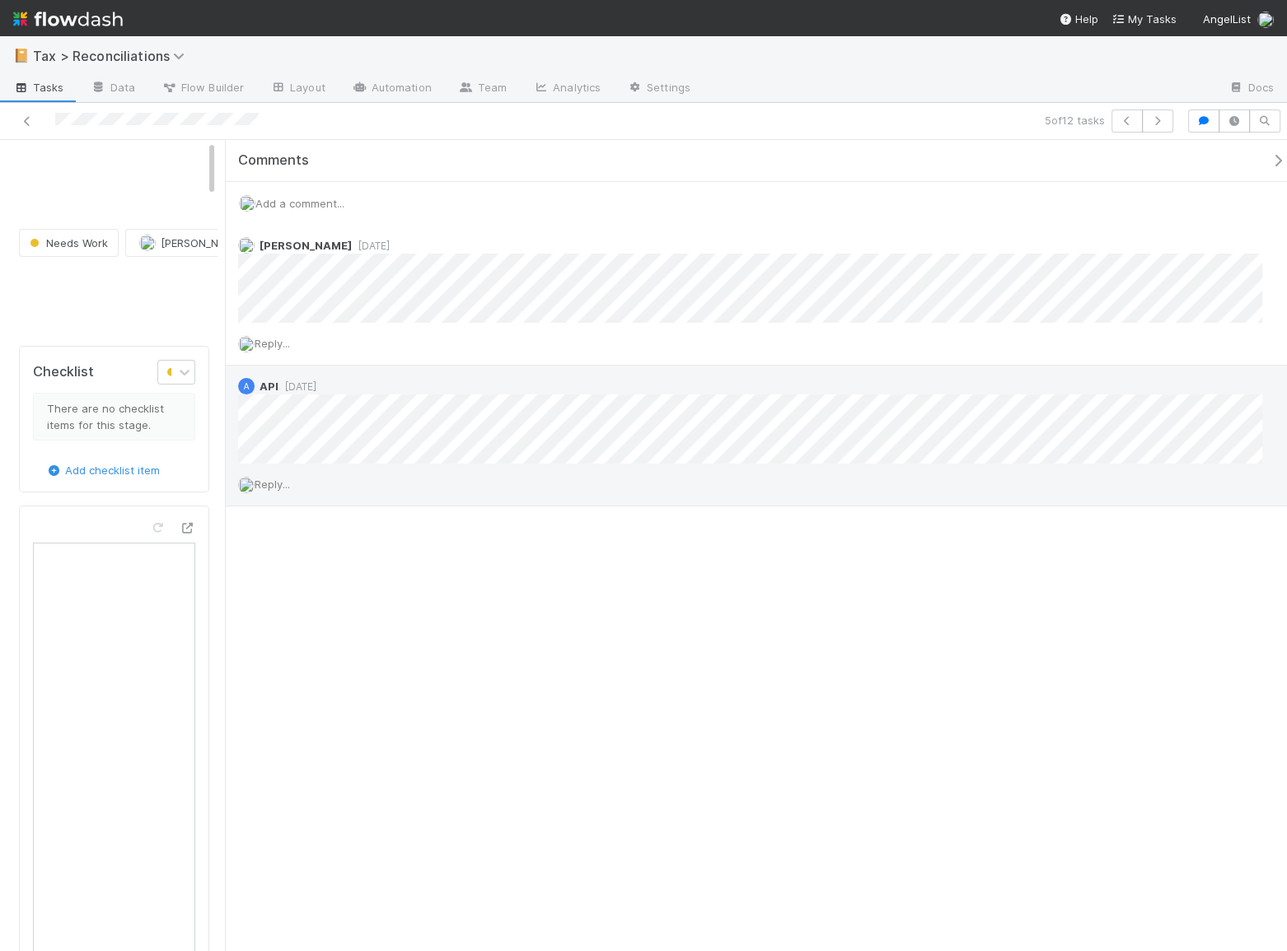
scroll to position [12, 12]
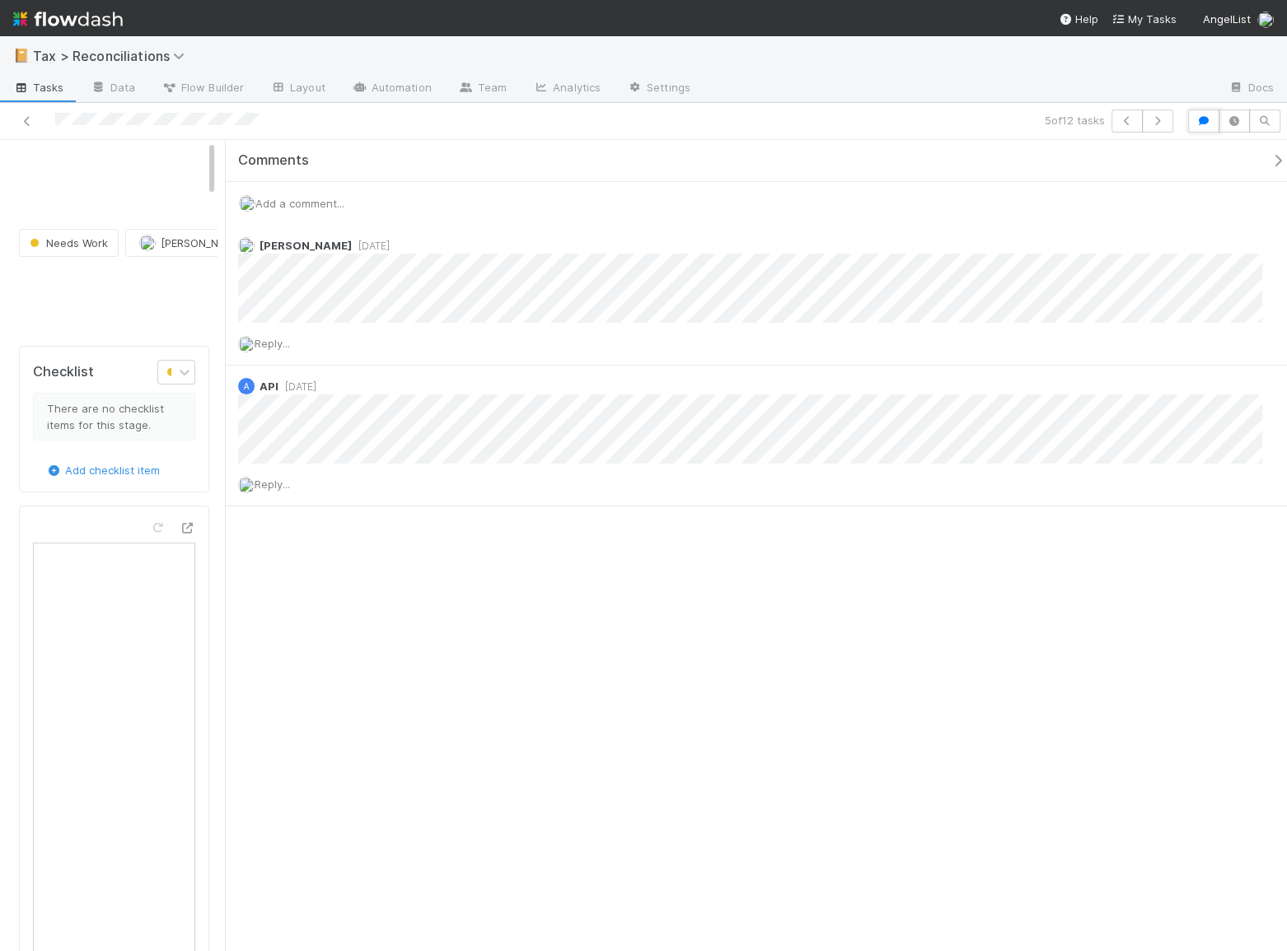
drag, startPoint x: 1208, startPoint y: 124, endPoint x: 1003, endPoint y: 318, distance: 282.0
click at [1208, 124] on icon "button" at bounding box center [1203, 121] width 16 height 10
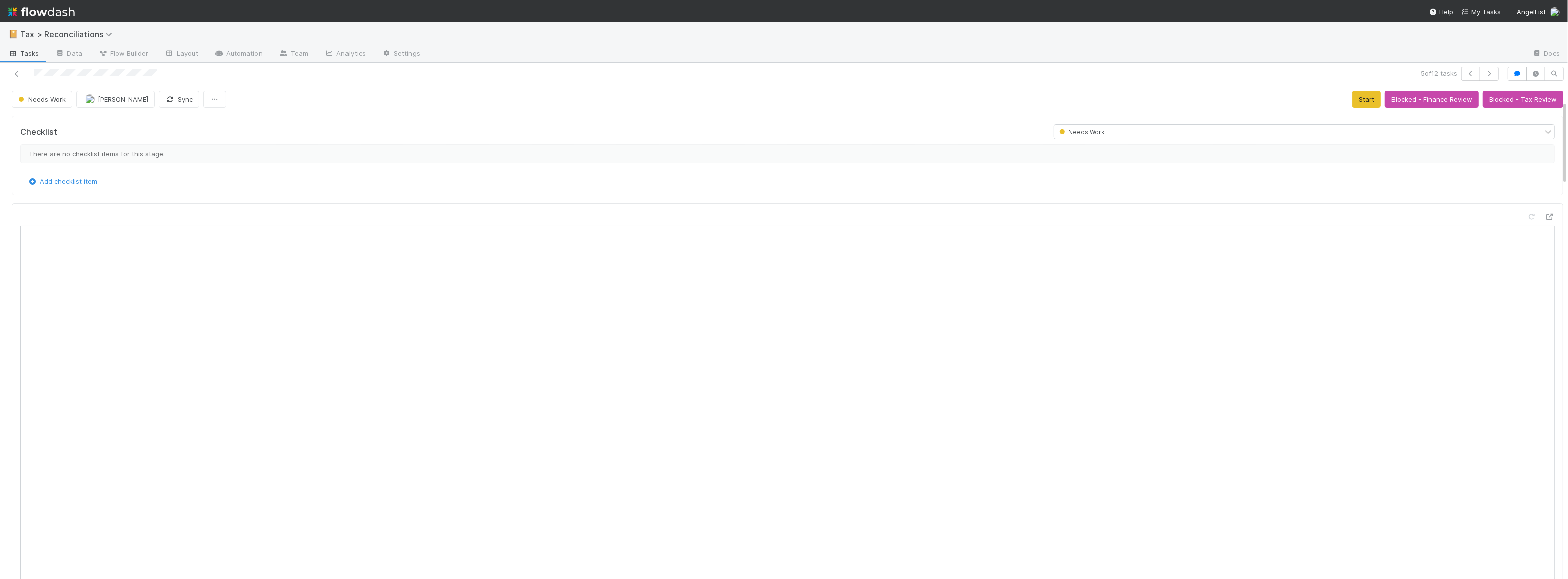
scroll to position [0, 0]
click at [1354, 96] on button "Start" at bounding box center [1367, 102] width 29 height 17
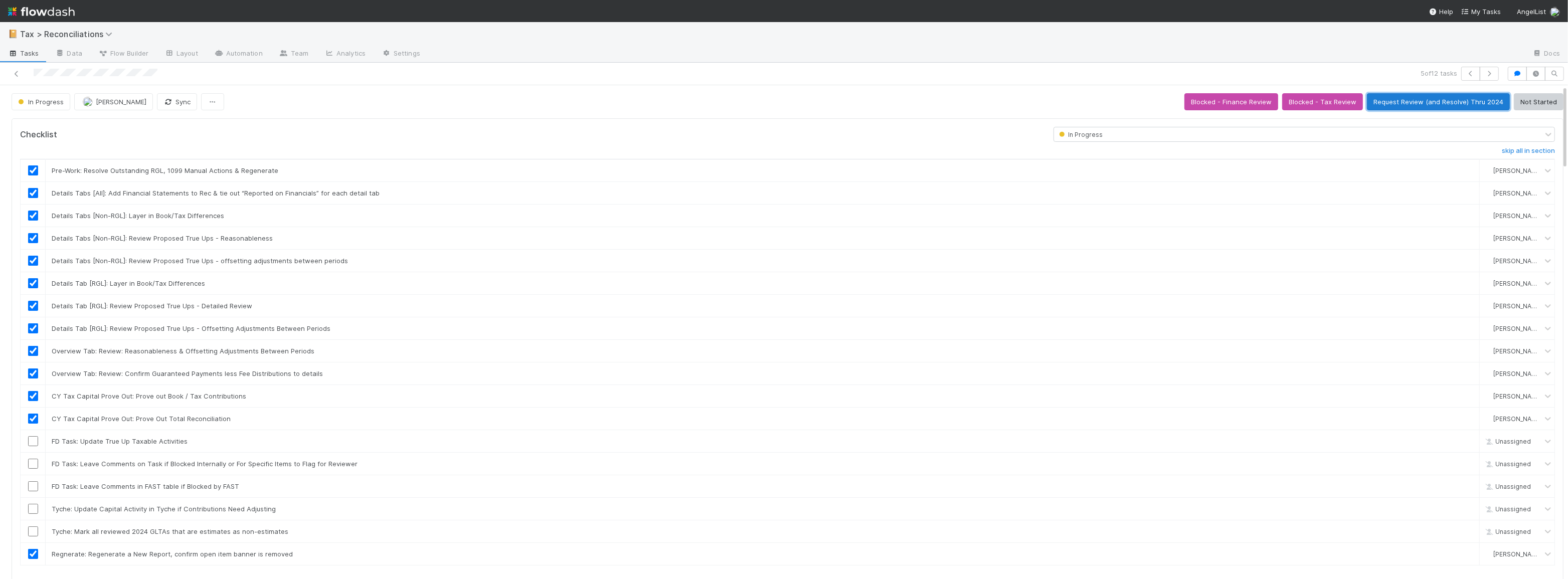
click at [1376, 107] on button "Request Review (and Resolve) Thru 2024" at bounding box center [1438, 102] width 143 height 17
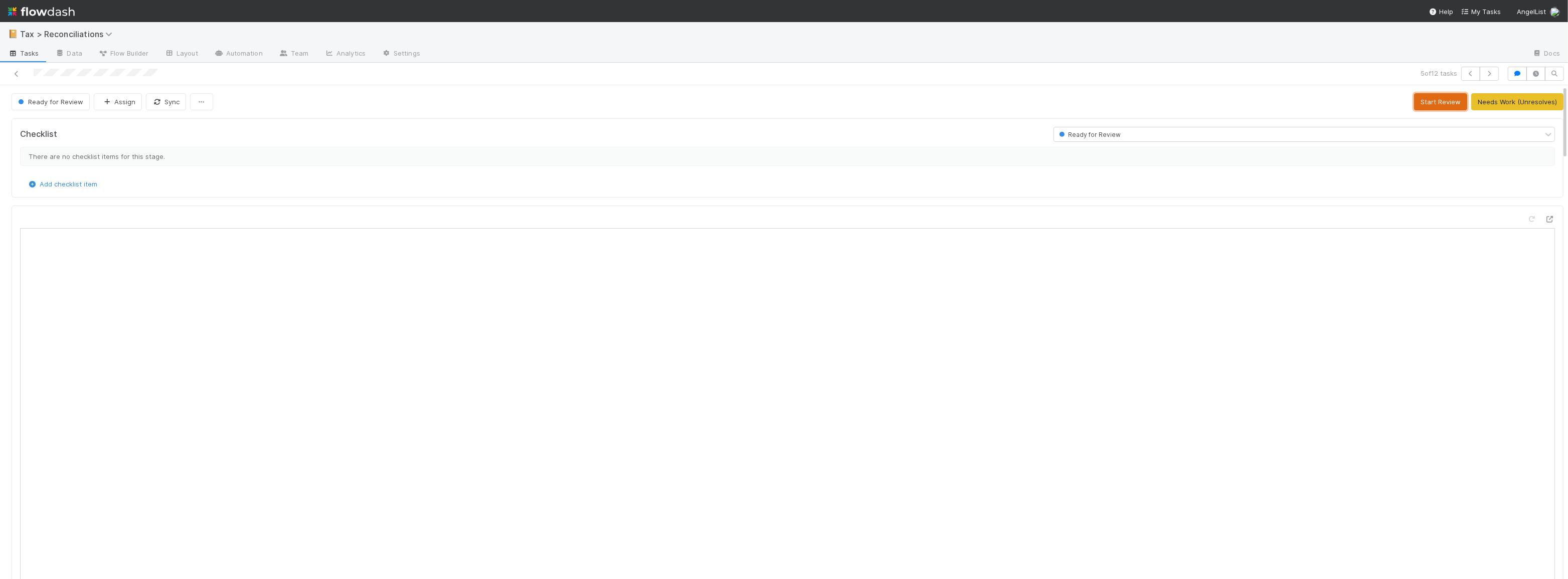
click at [1424, 104] on button "Start Review" at bounding box center [1440, 102] width 53 height 17
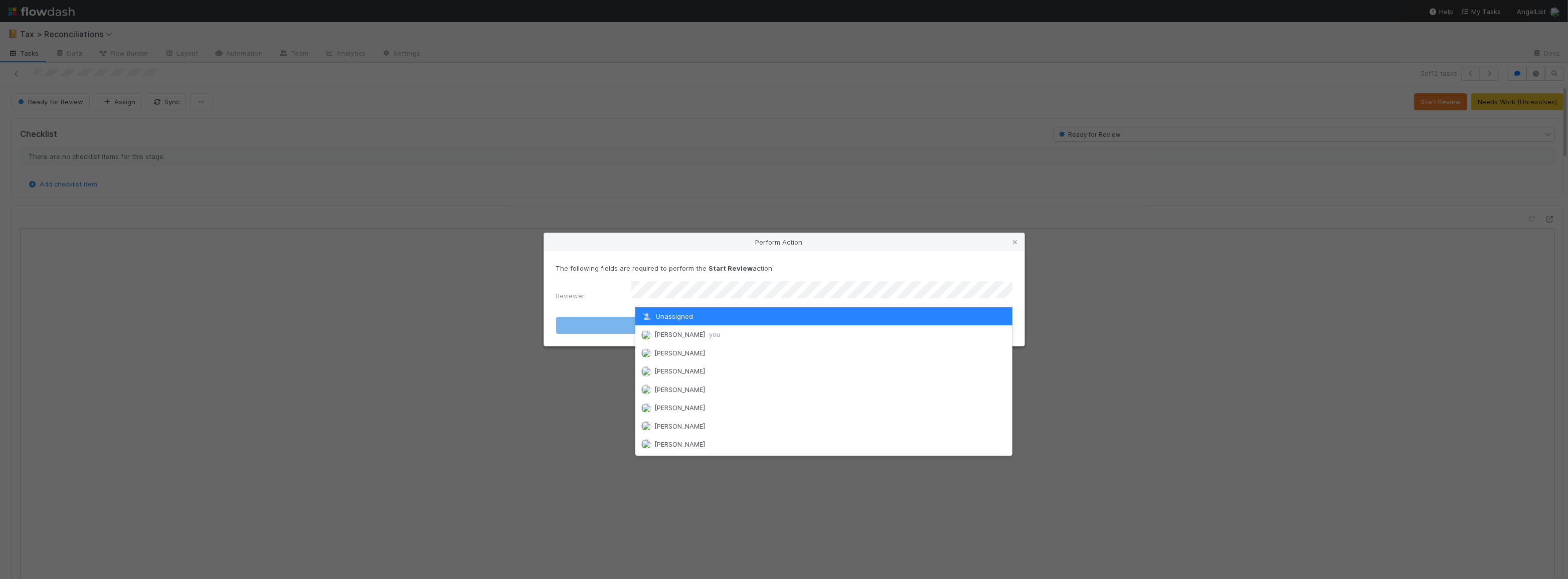
click at [817, 323] on div "Unassigned" at bounding box center [824, 317] width 377 height 18
click at [821, 331] on div "Moein Zandi you" at bounding box center [824, 335] width 377 height 18
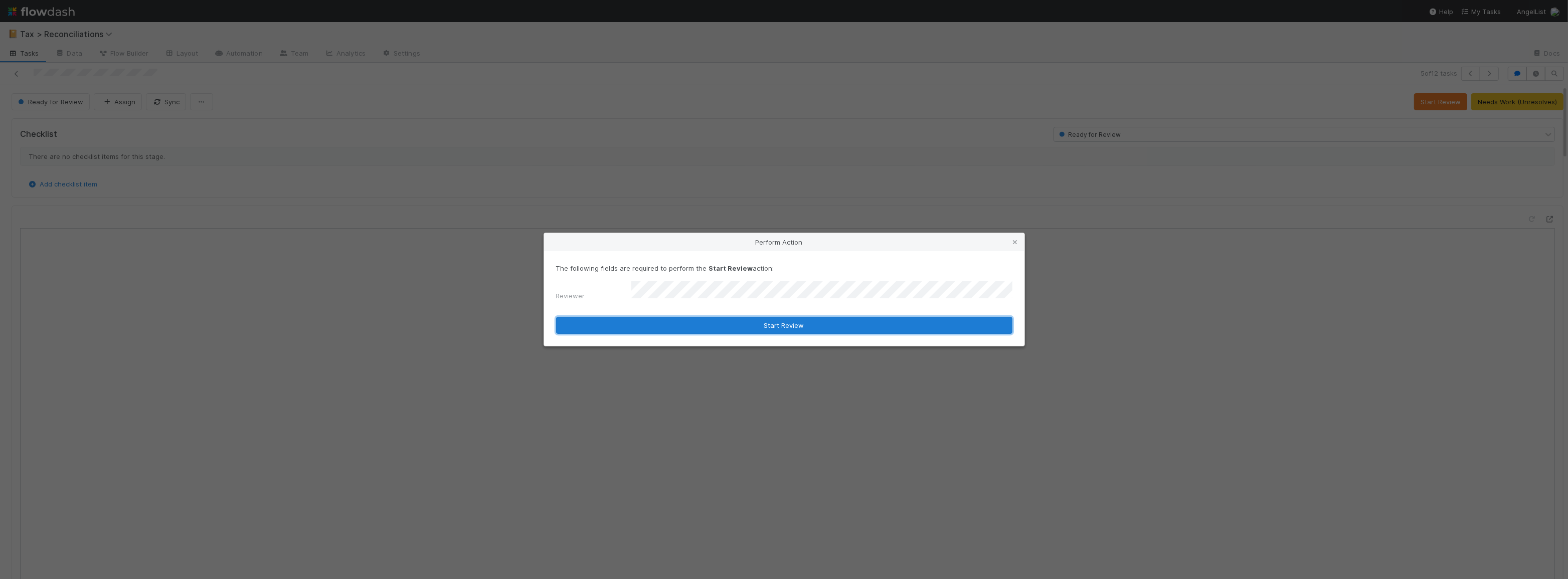
click at [775, 318] on button "Start Review" at bounding box center [785, 326] width 457 height 17
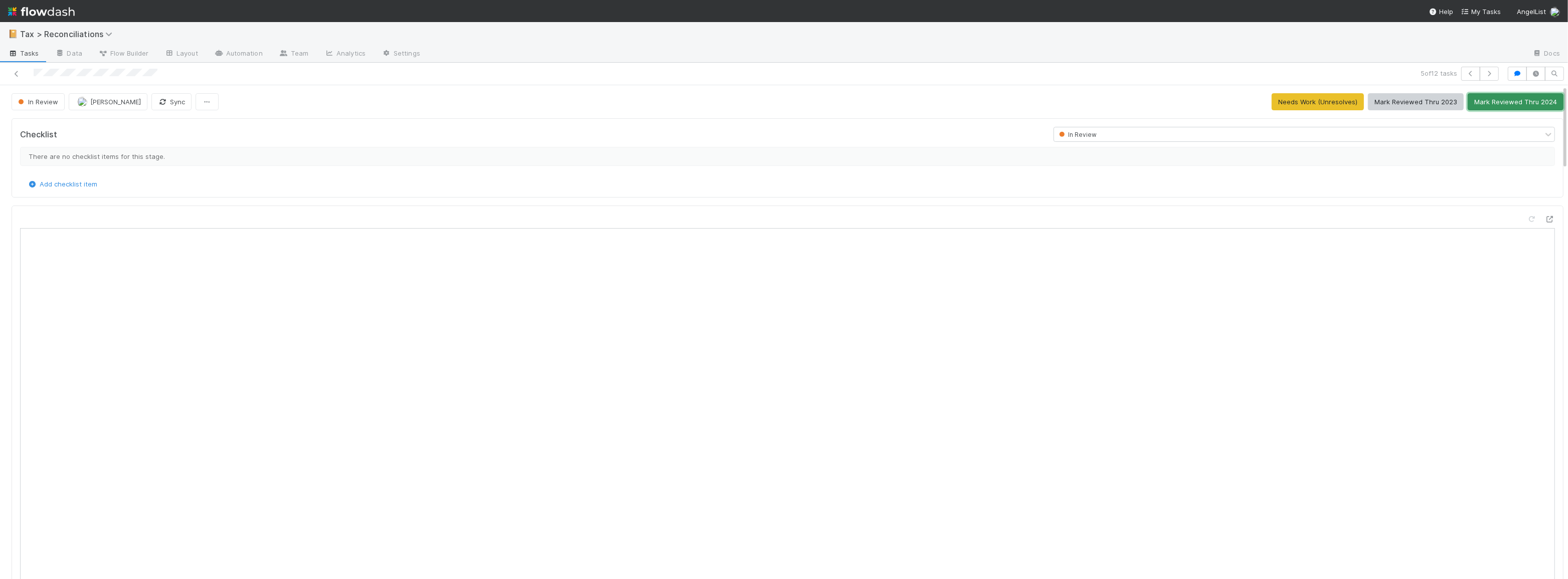
click at [1470, 104] on button "Mark Reviewed Thru 2024" at bounding box center [1515, 102] width 96 height 17
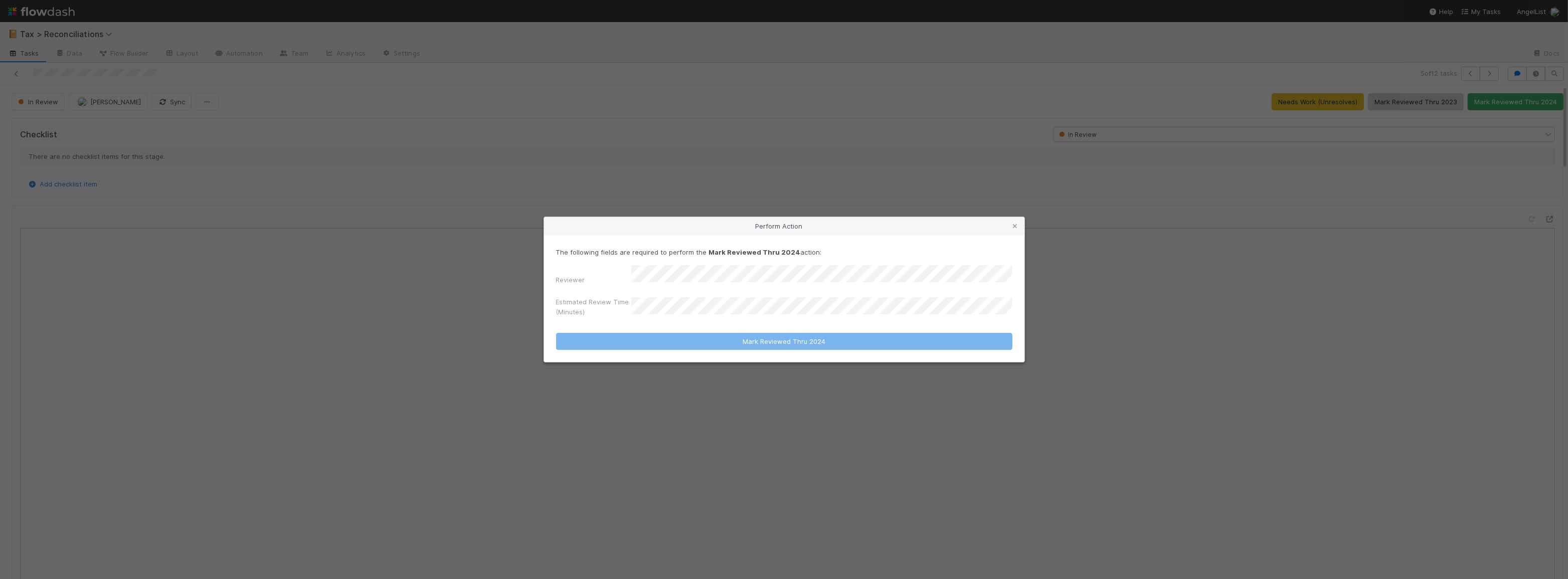
click at [660, 299] on div "Estimated Review Time (Minutes)" at bounding box center [785, 309] width 457 height 24
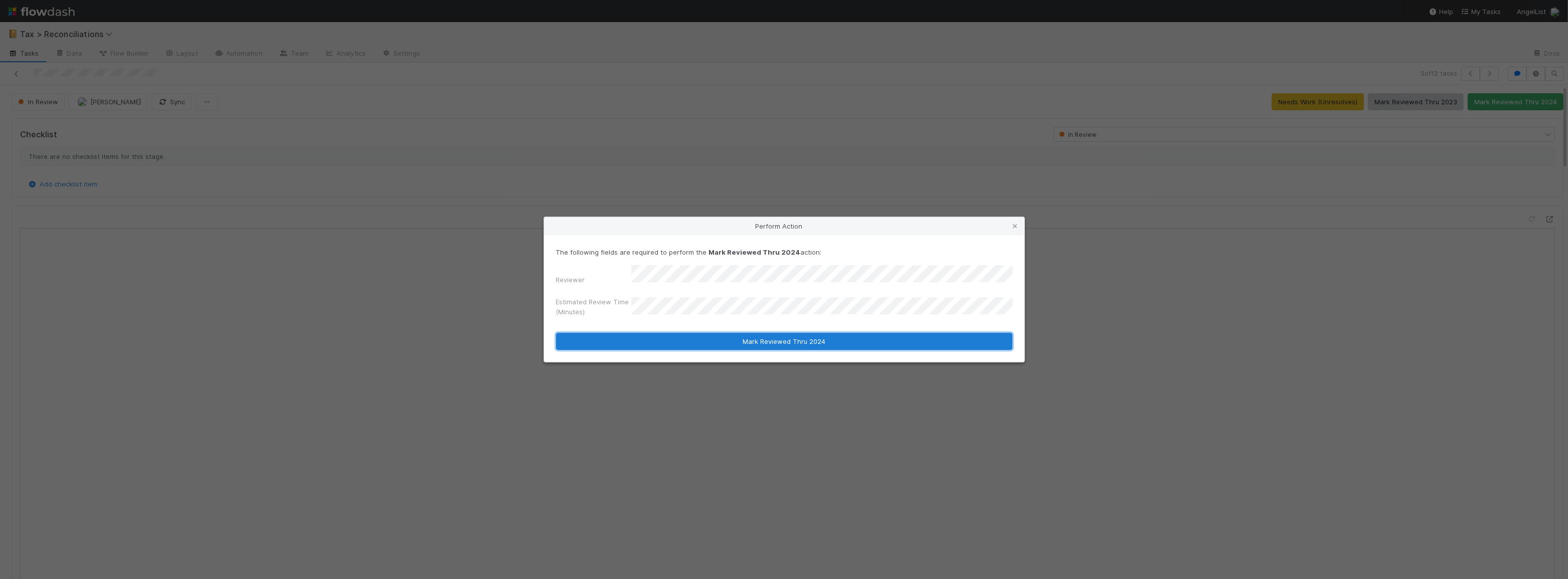
click at [659, 333] on button "Mark Reviewed Thru 2024" at bounding box center [785, 342] width 457 height 17
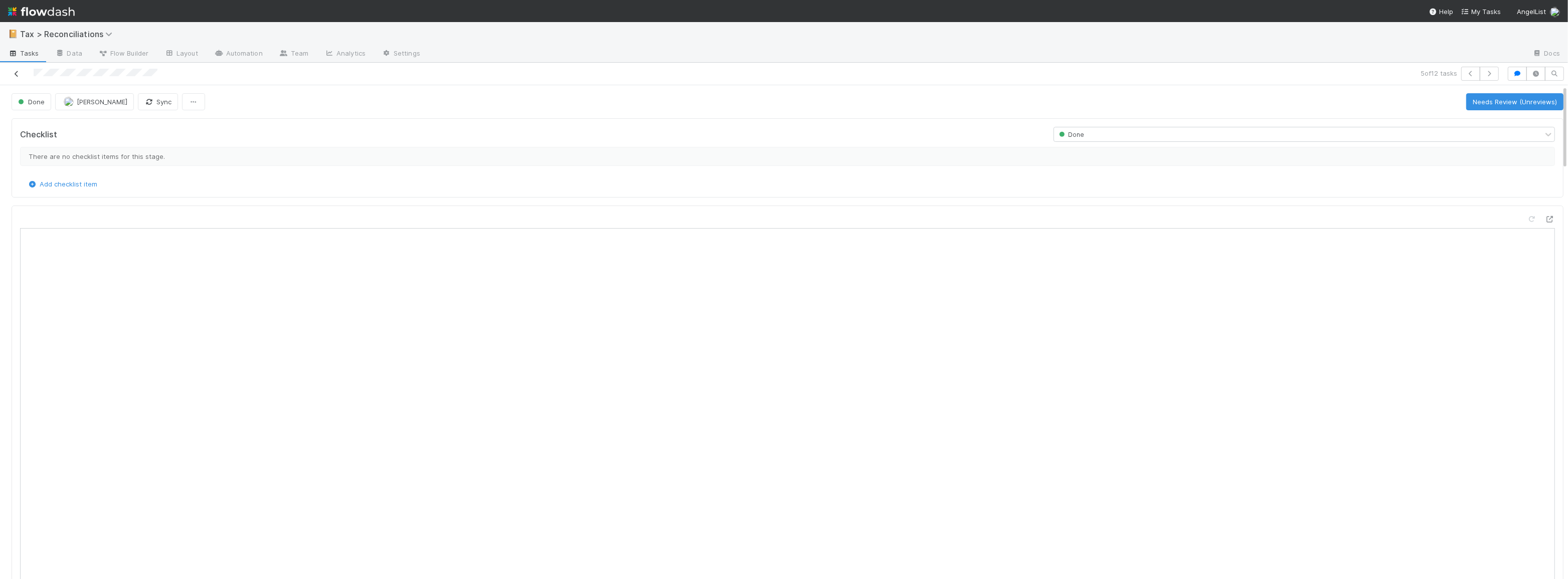
click at [15, 74] on icon at bounding box center [16, 74] width 10 height 7
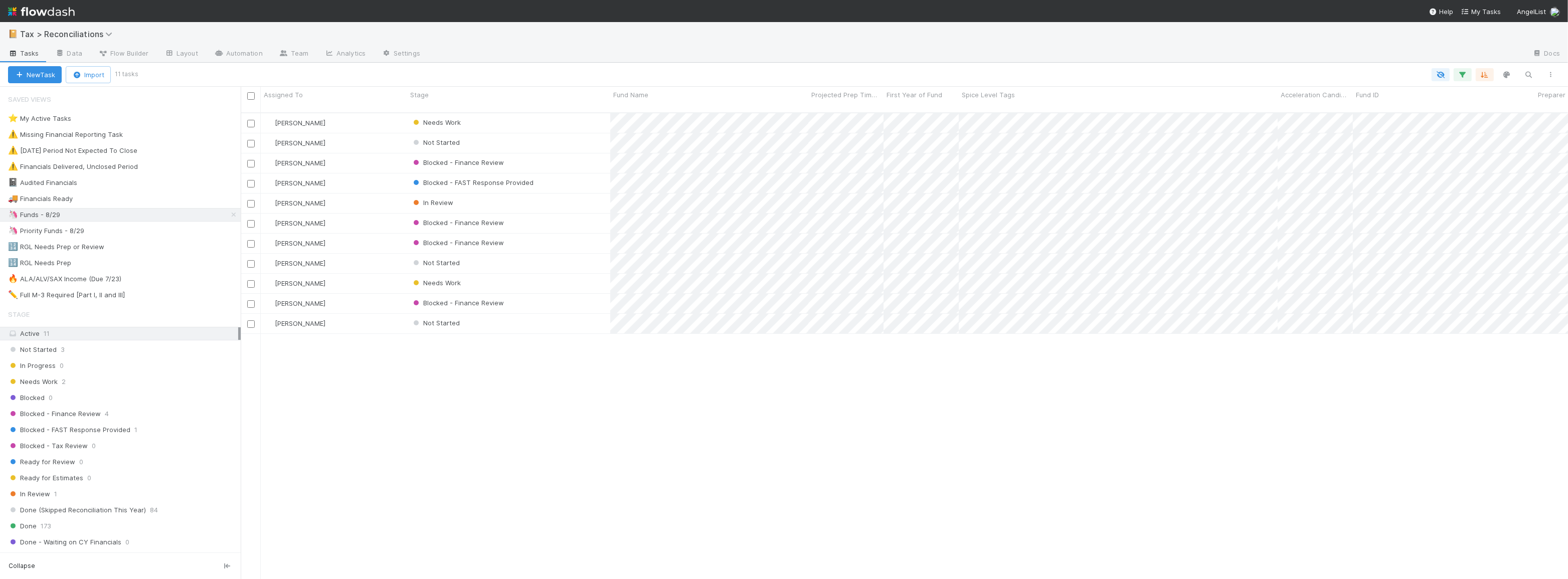
scroll to position [468, 1320]
click at [727, 419] on div "Blake Hall Needs Work 3 1 1 30 1/28/25, 8:46:32 AM 8/18/25, 6:27:36 AM 6 Blake …" at bounding box center [904, 350] width 1328 height 474
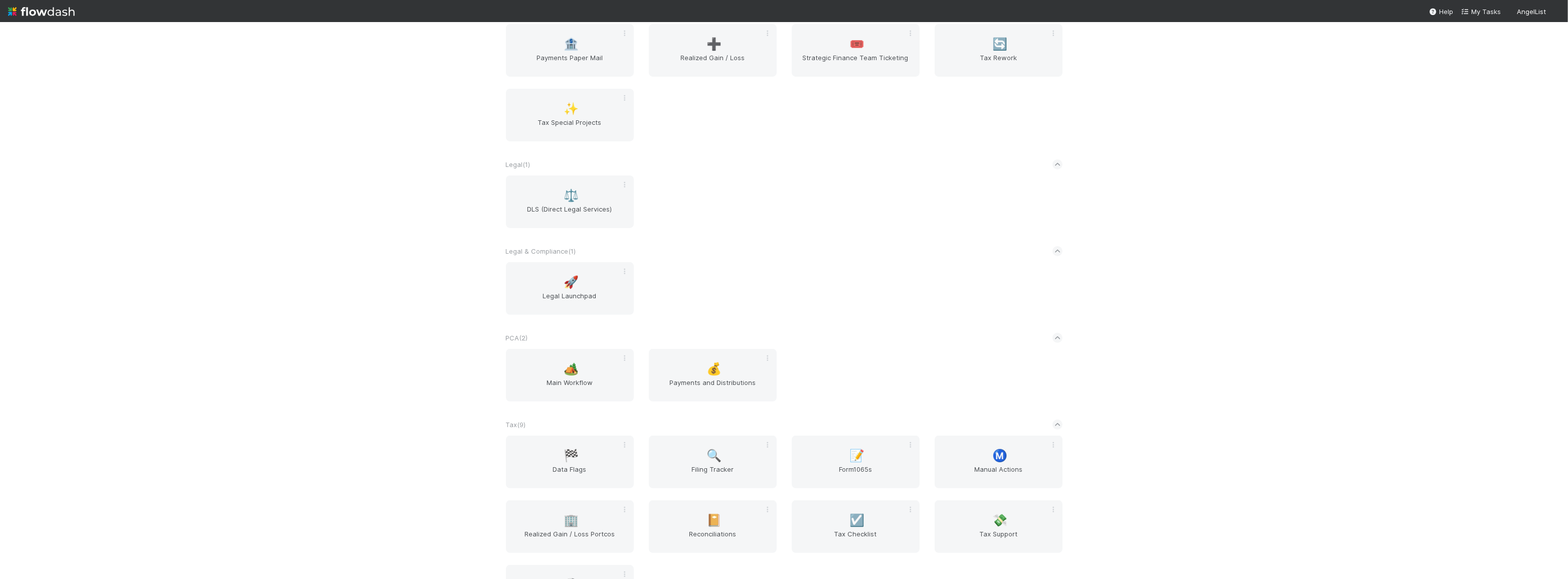
scroll to position [502, 0]
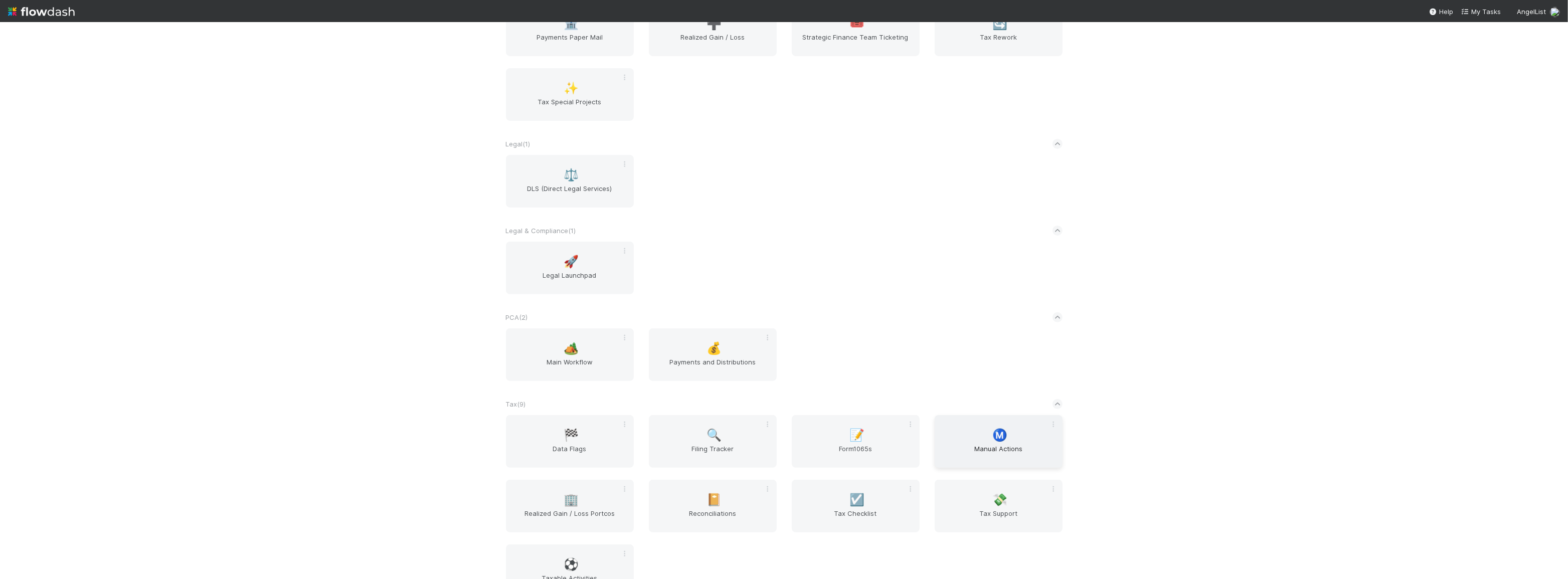
click at [947, 444] on div "Ⓜ️ Manual Actions" at bounding box center [999, 441] width 128 height 52
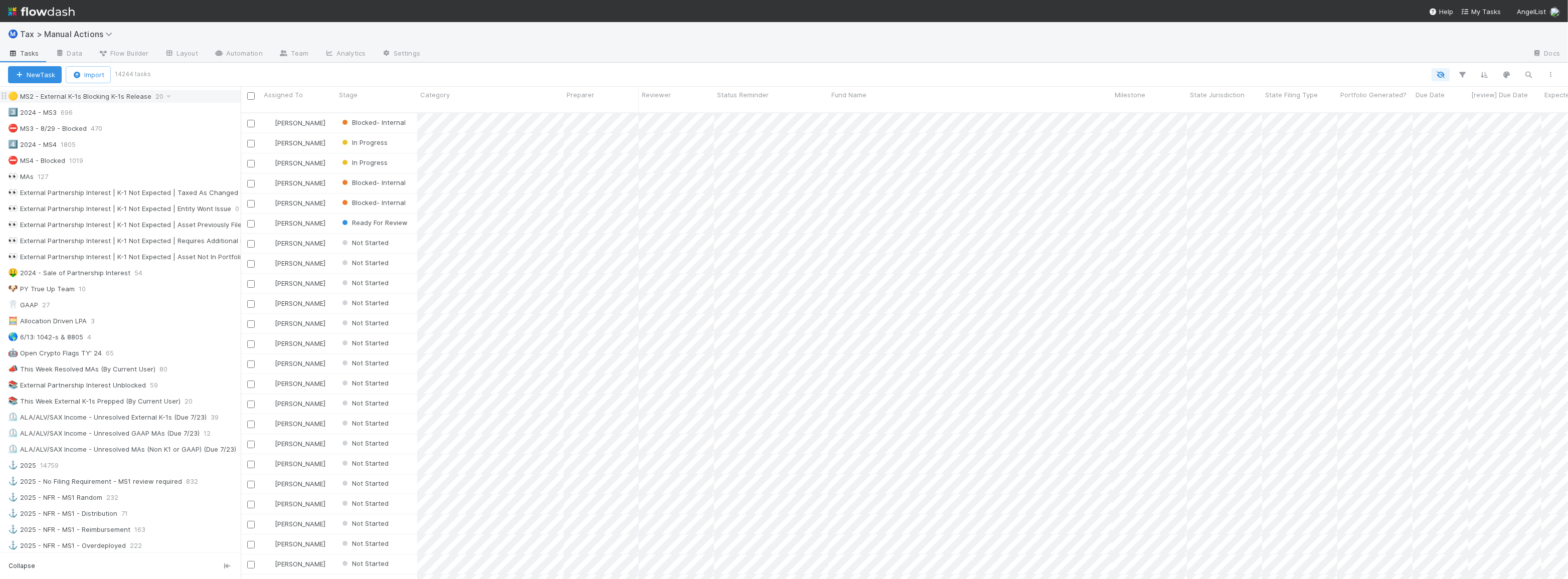
scroll to position [365, 0]
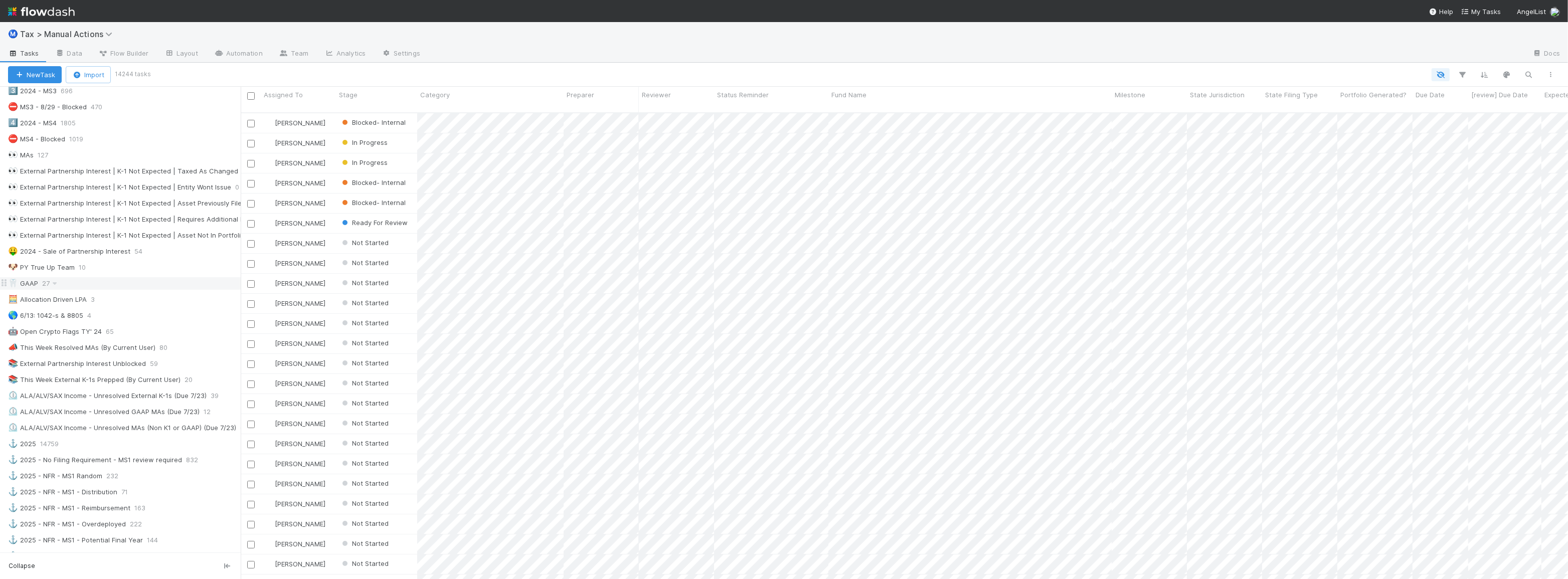
click at [96, 279] on div "🦷 GAAP 27" at bounding box center [124, 284] width 233 height 13
click at [1461, 77] on icon "button" at bounding box center [1463, 74] width 10 height 9
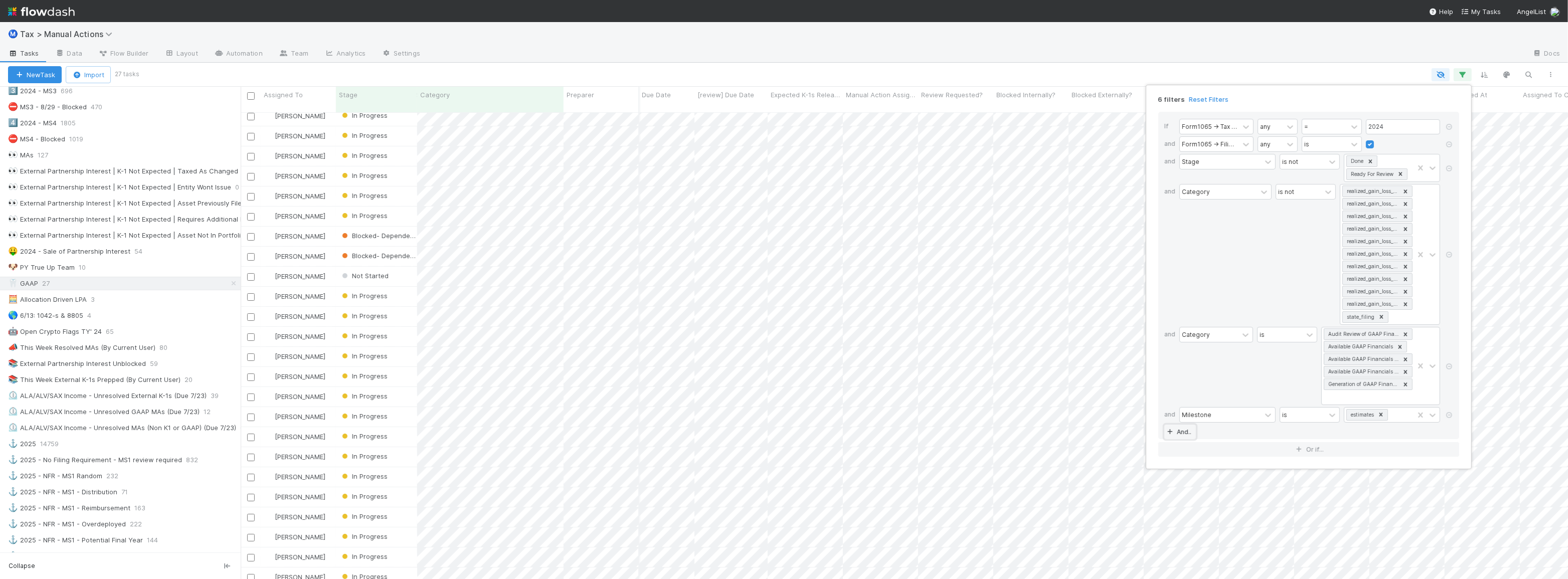
click at [1184, 431] on link "And.." at bounding box center [1180, 432] width 32 height 15
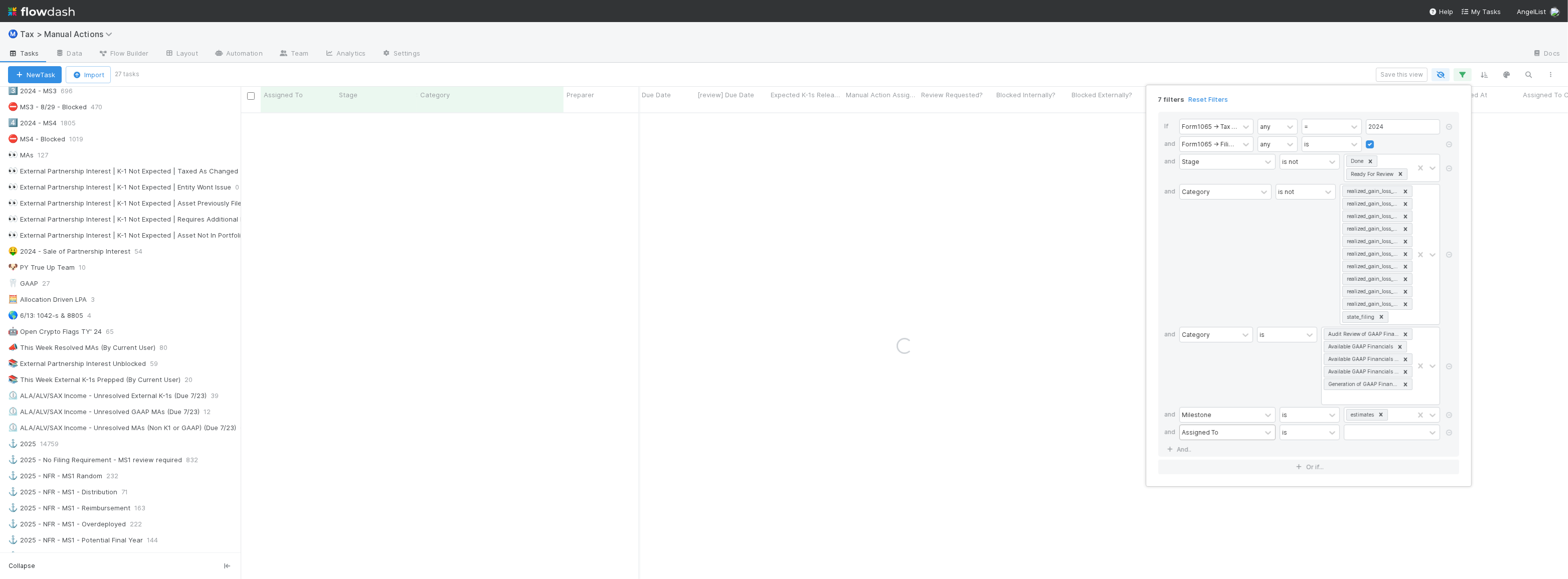
click at [1217, 428] on div "Assigned To" at bounding box center [1220, 433] width 81 height 15
type input "clo"
click at [1378, 428] on label at bounding box center [1378, 428] width 0 height 0
click at [1370, 432] on input "checkbox" at bounding box center [1370, 435] width 8 height 15
checkbox input "true"
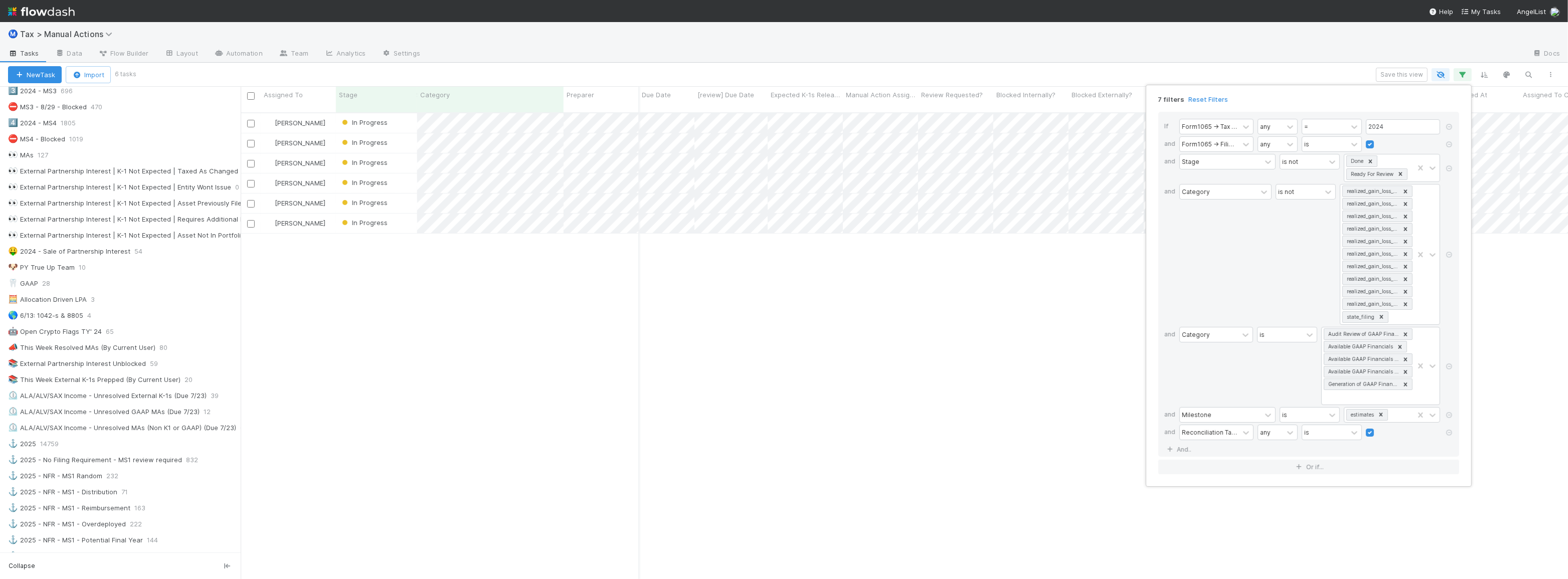
drag, startPoint x: 736, startPoint y: 577, endPoint x: 506, endPoint y: 563, distance: 230.4
click at [506, 563] on div "7 filters Reset Filters If Form1065 -> Tax Year any = 2024 and Form1065 -> Fili…" at bounding box center [784, 289] width 1568 height 579
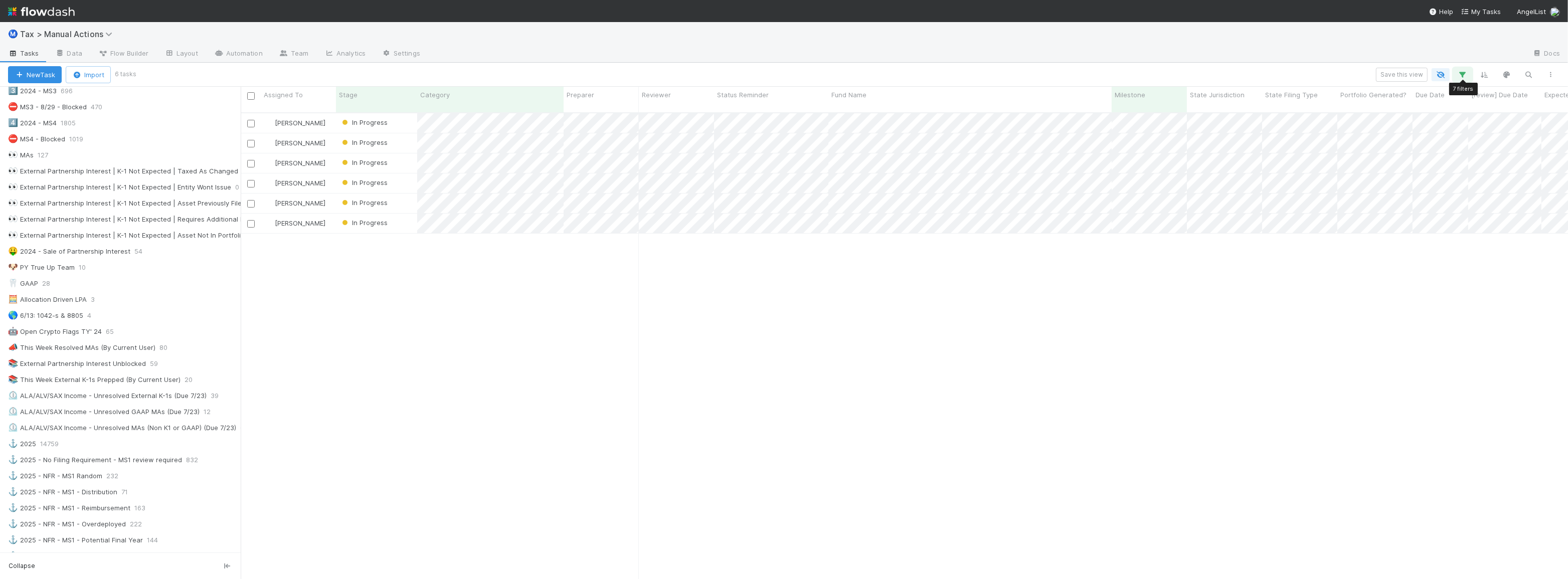
click at [1466, 75] on icon "button" at bounding box center [1463, 74] width 10 height 9
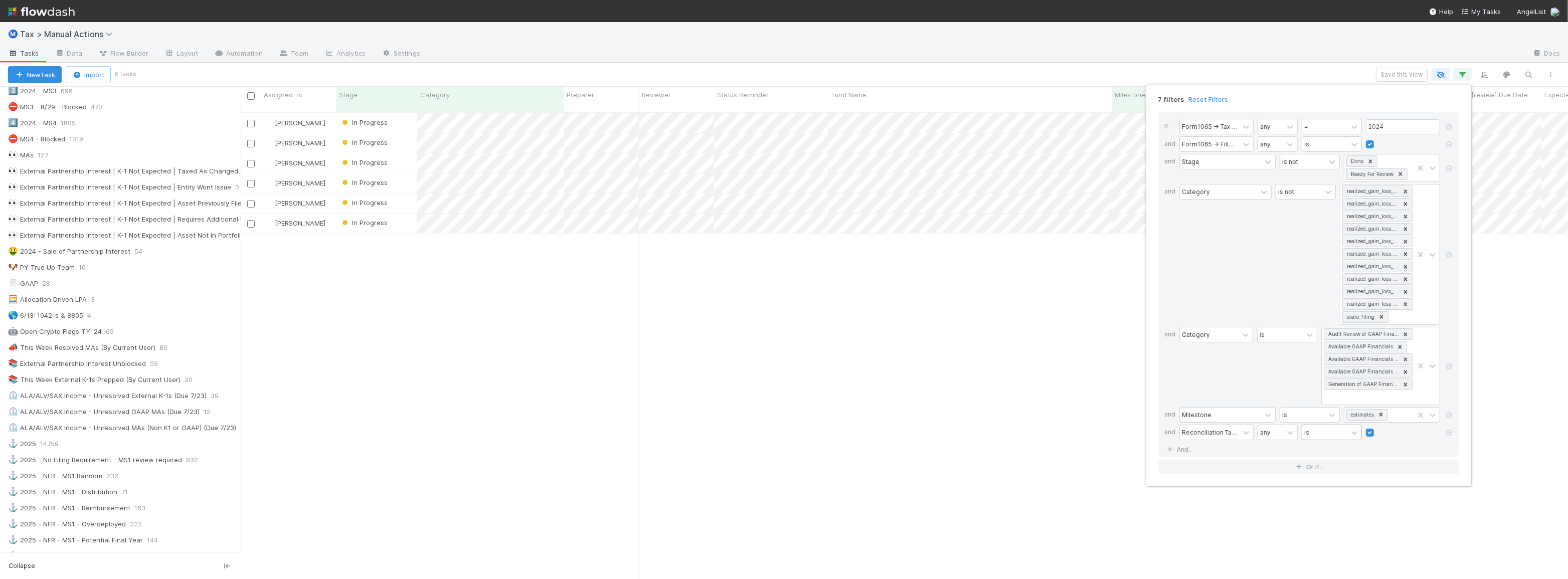
click at [1343, 433] on div "is" at bounding box center [1325, 433] width 45 height 15
click at [1343, 433] on div "is" at bounding box center [1325, 433] width 45 height 15
click at [1378, 428] on label at bounding box center [1378, 428] width 0 height 0
click at [1370, 431] on input "checkbox" at bounding box center [1370, 435] width 8 height 15
checkbox input "false"
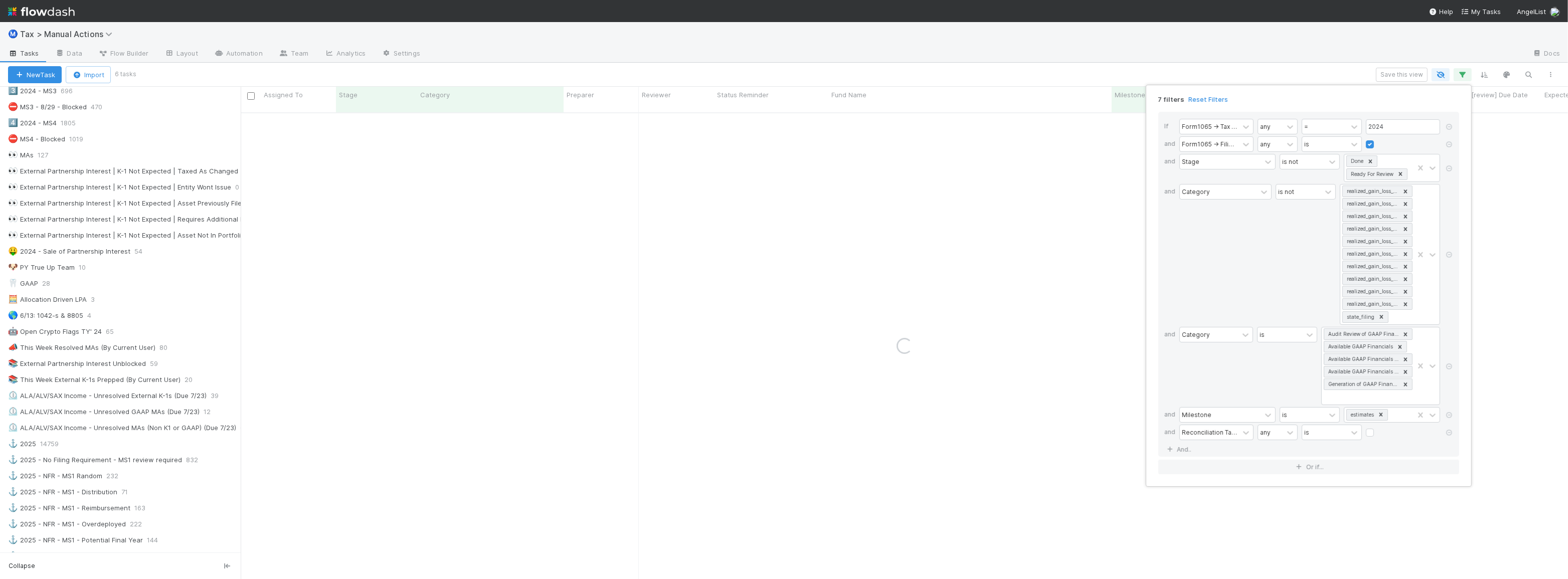
click at [1158, 73] on div "7 filters Reset Filters If Form1065 -> Tax Year any = 2024 and Form1065 -> Fili…" at bounding box center [784, 289] width 1568 height 579
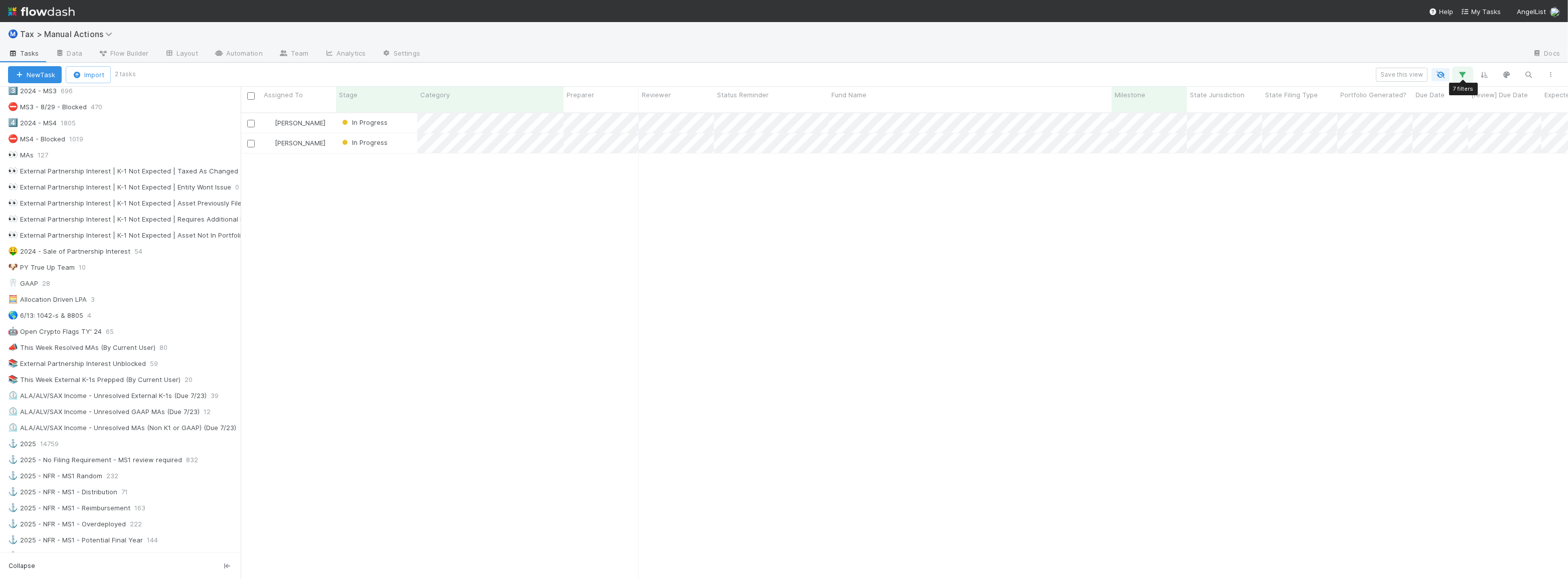
click at [1467, 75] on icon "button" at bounding box center [1463, 74] width 10 height 9
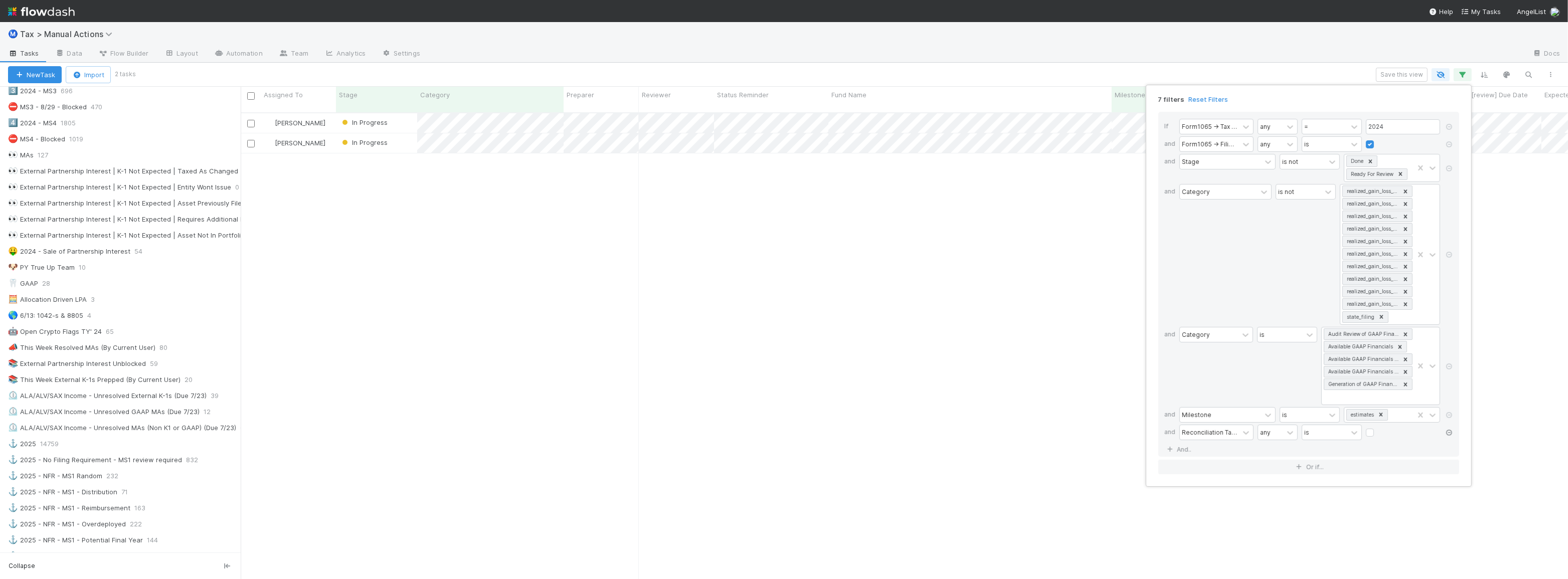
click at [1450, 431] on icon at bounding box center [1449, 433] width 10 height 6
click at [1103, 72] on div "6 filters Reset Filters If Form1065 -> Tax Year any = 2024 and Form1065 -> Fili…" at bounding box center [784, 289] width 1568 height 579
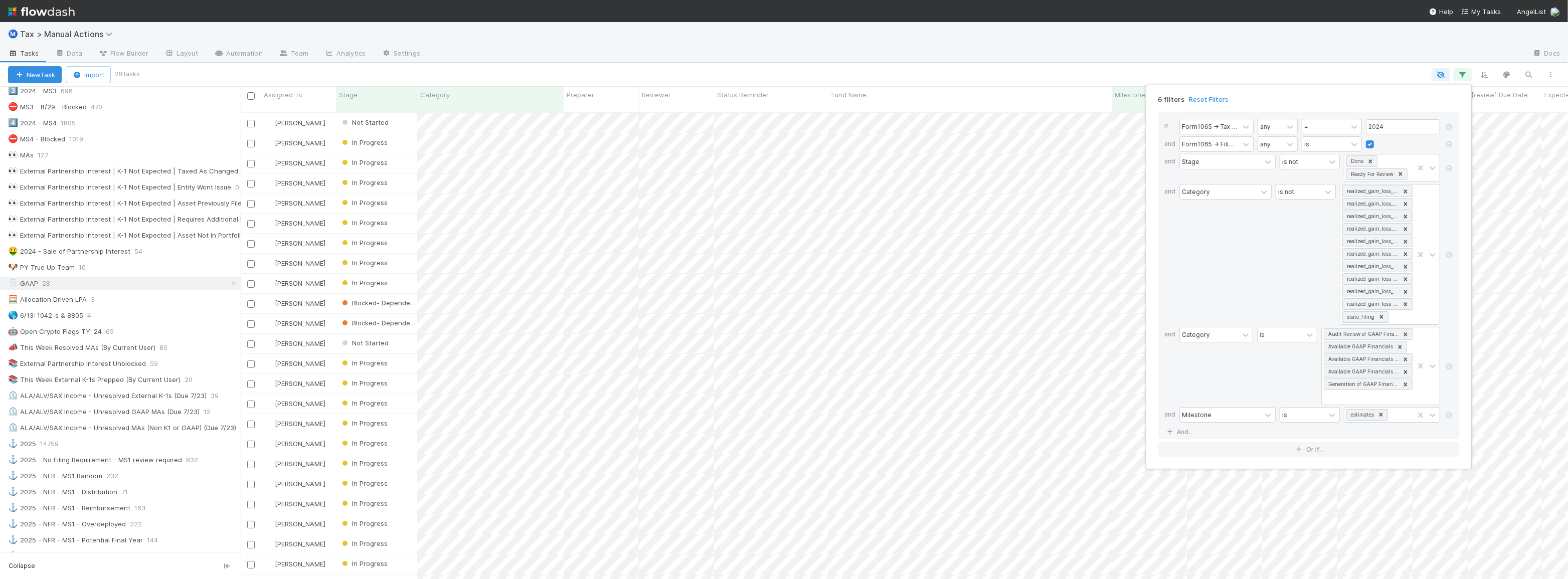
click at [739, 70] on div "6 filters Reset Filters If Form1065 -> Tax Year any = 2024 and Form1065 -> Fili…" at bounding box center [784, 289] width 1568 height 579
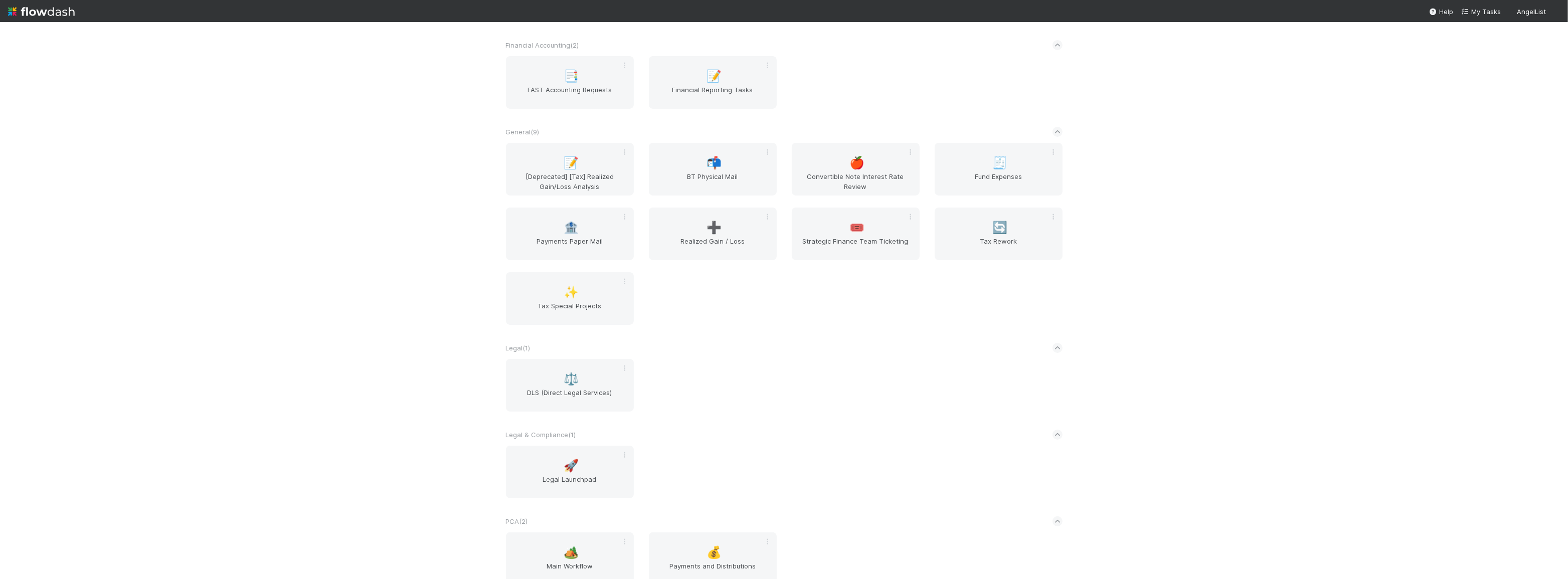
scroll to position [541, 0]
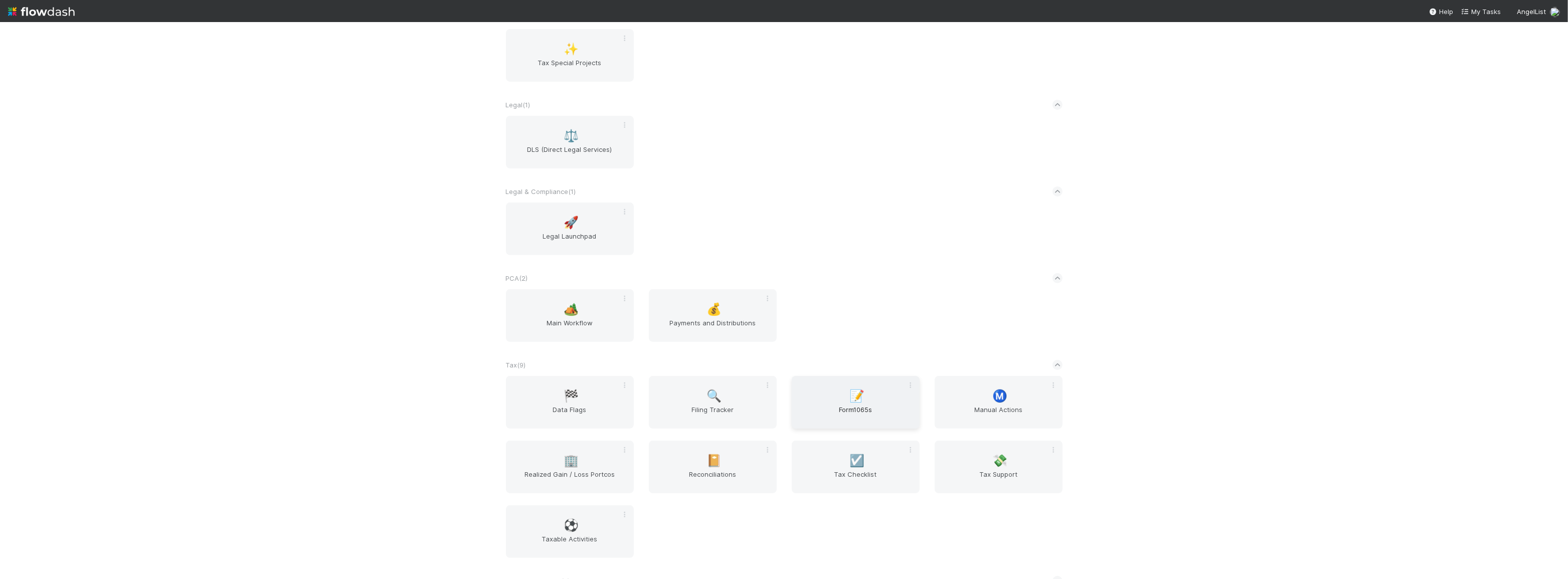
click at [840, 413] on span "Form1065s" at bounding box center [855, 415] width 120 height 20
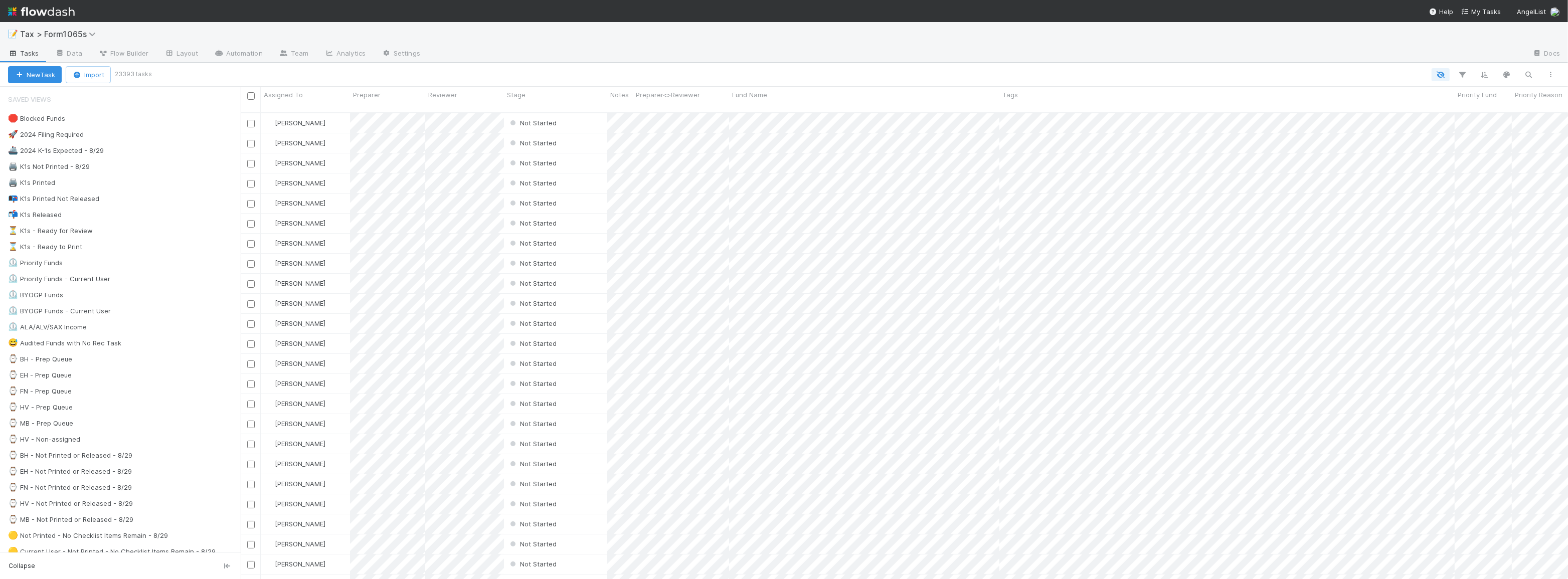
scroll to position [468, 1320]
click at [85, 343] on div "😅 Audited Funds with No Rec Task" at bounding box center [65, 343] width 113 height 13
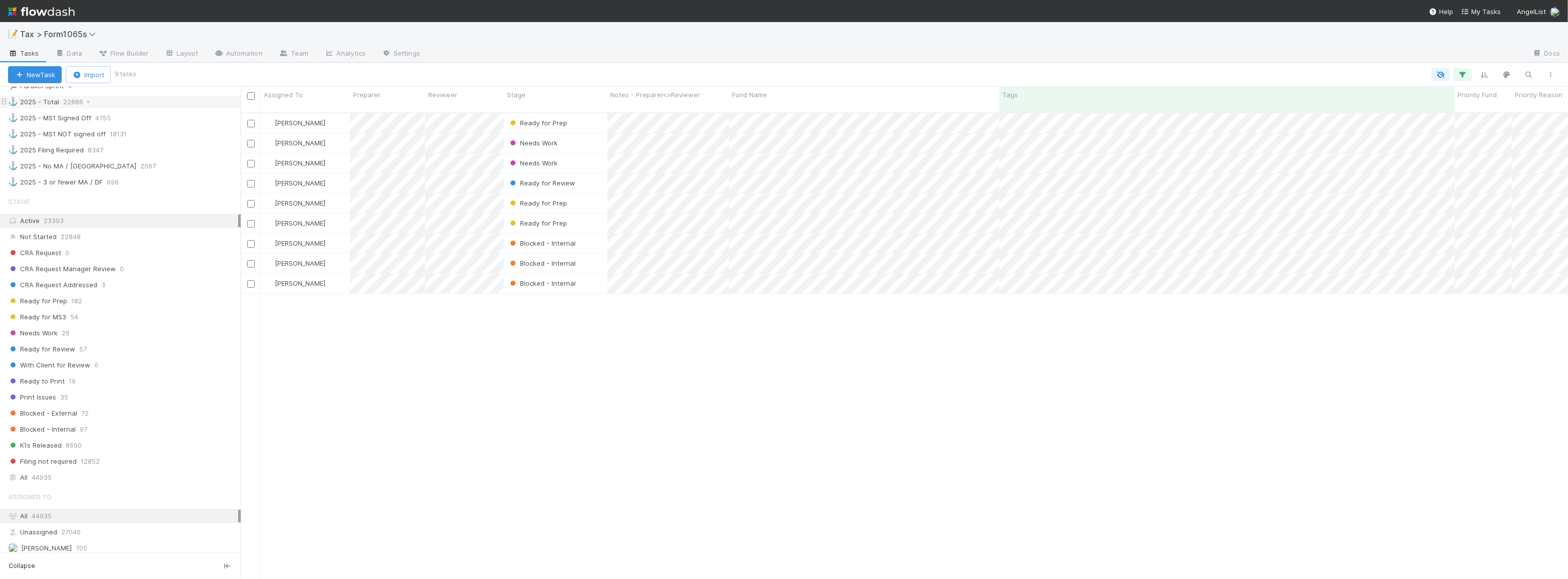
scroll to position [673, 0]
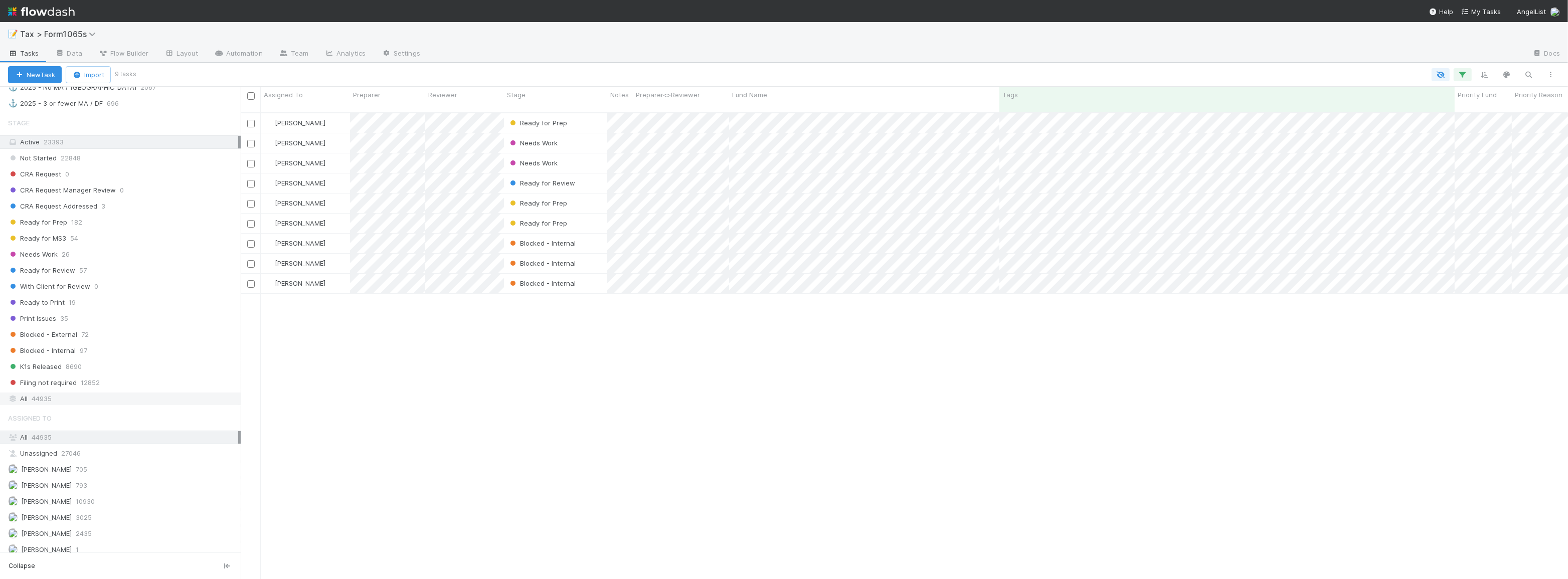
click at [145, 398] on div "All 44935" at bounding box center [123, 399] width 230 height 13
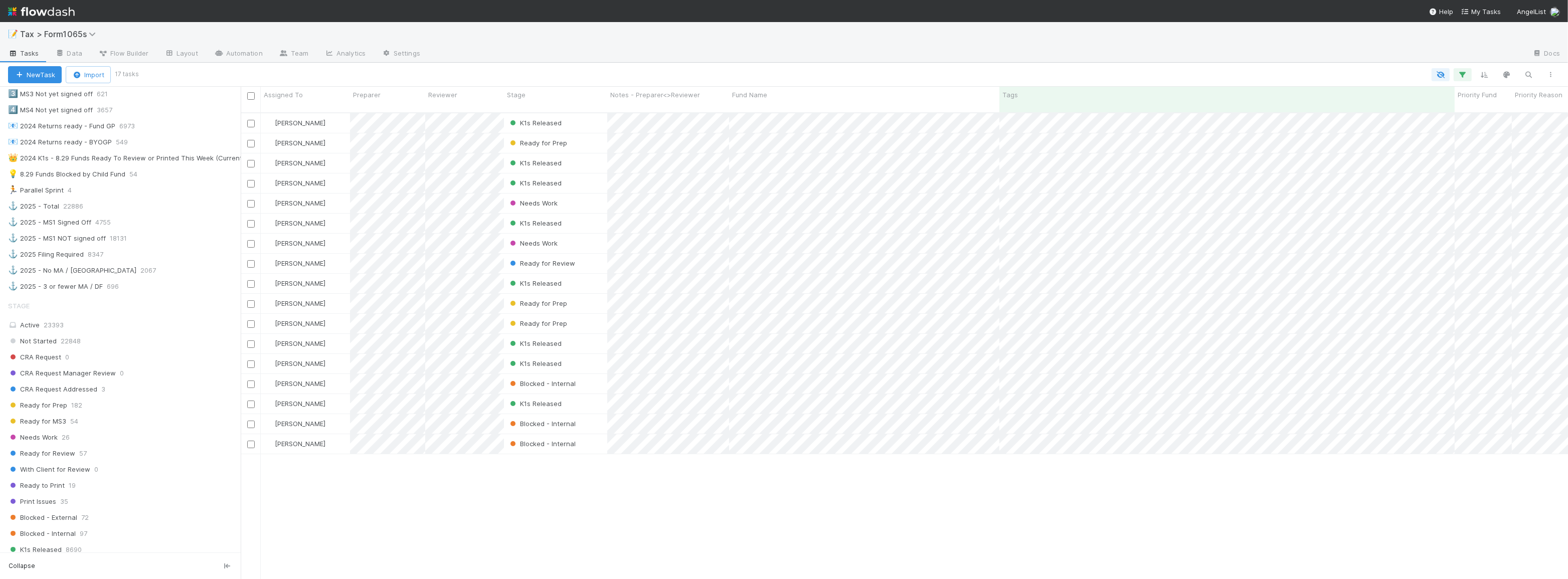
scroll to position [491, 0]
click at [163, 321] on div "Active 23393" at bounding box center [123, 324] width 230 height 13
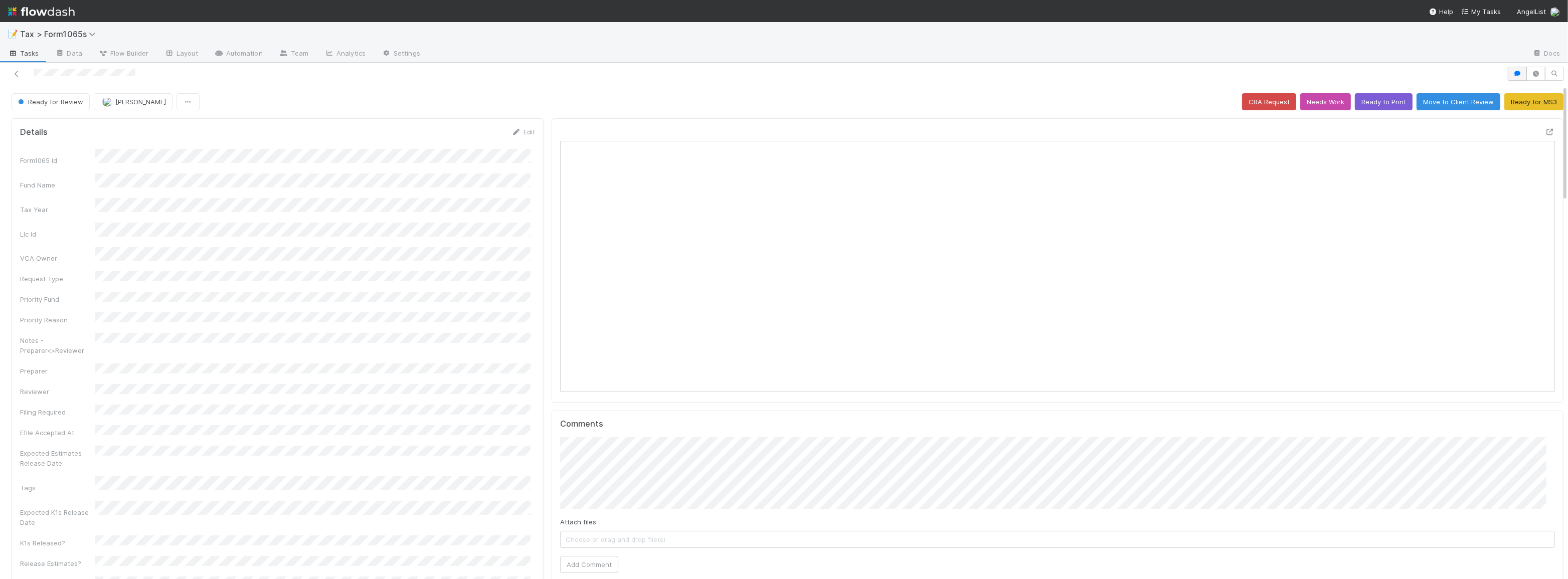
scroll to position [197, 979]
click at [1508, 77] on button "button" at bounding box center [1517, 74] width 19 height 14
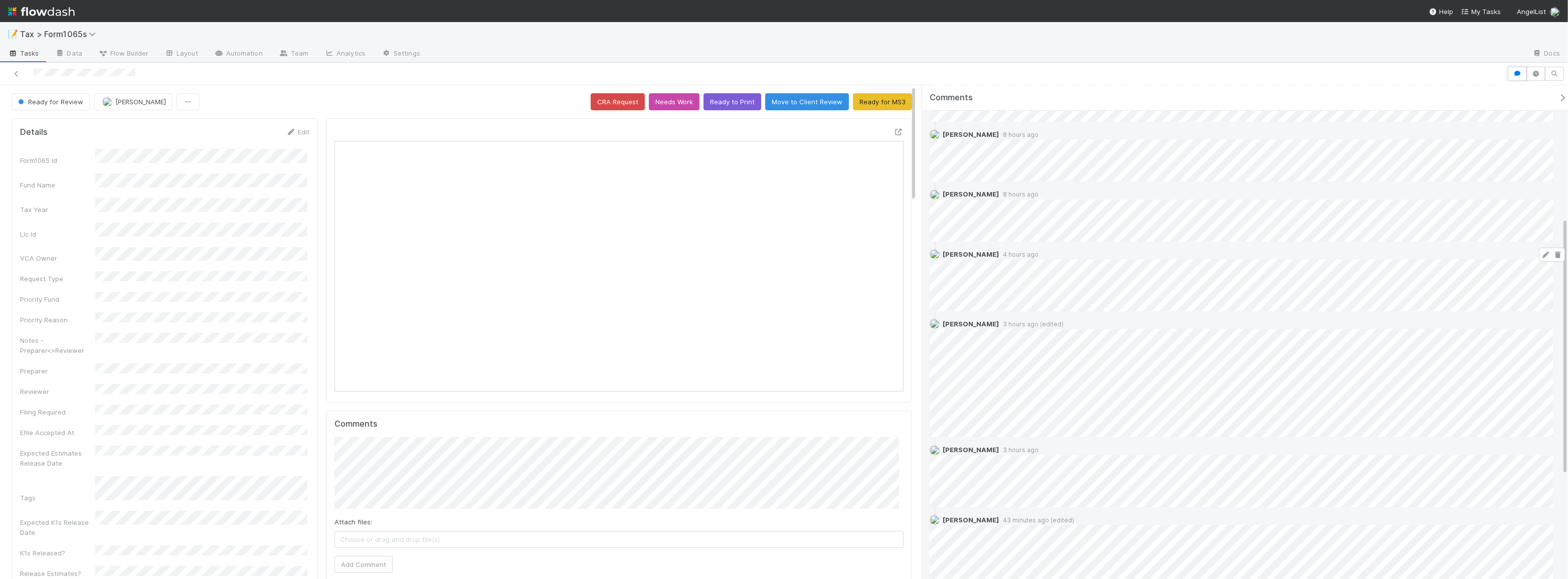
scroll to position [132, 0]
click at [1521, 76] on button "button" at bounding box center [1517, 74] width 19 height 14
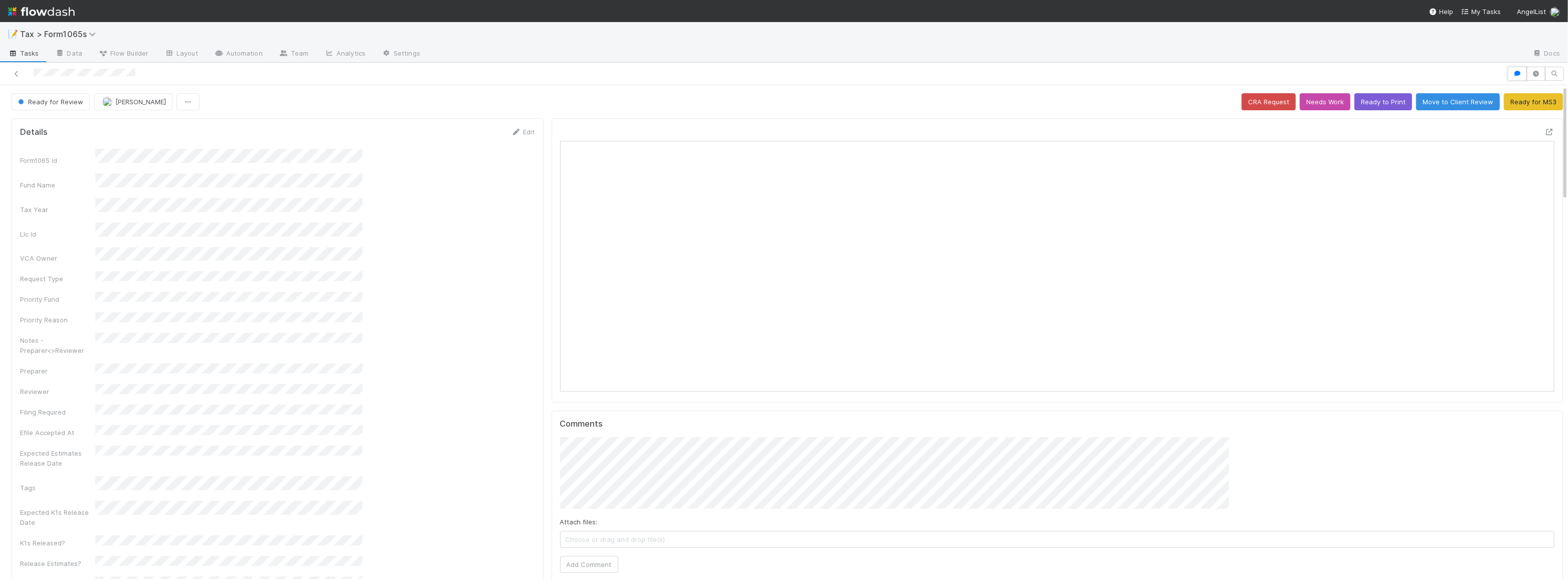
scroll to position [0, 0]
